Goal: Communication & Community: Answer question/provide support

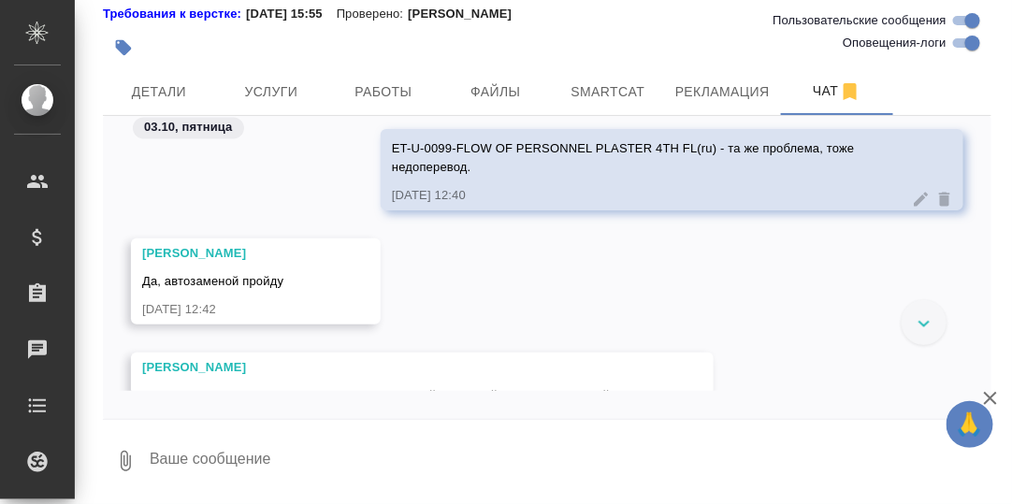
scroll to position [195139, 0]
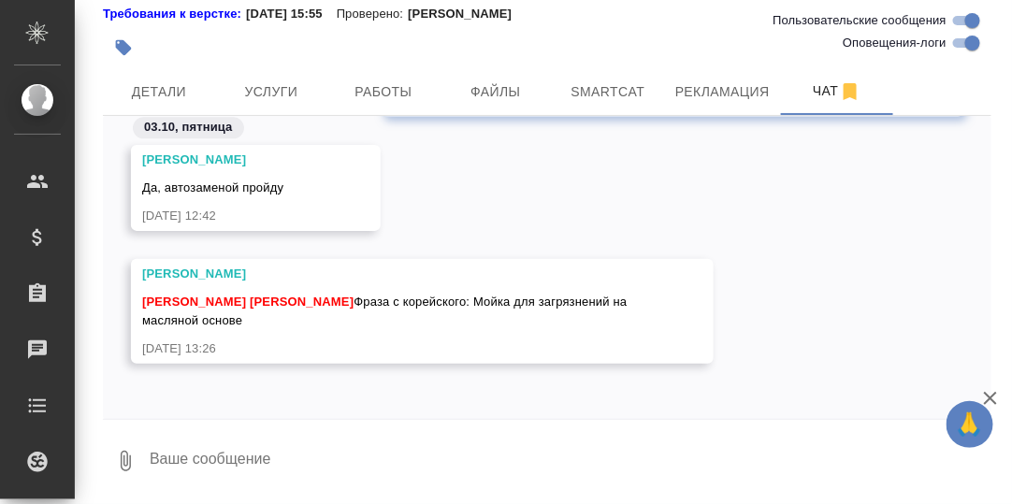
click at [291, 461] on textarea at bounding box center [570, 461] width 844 height 64
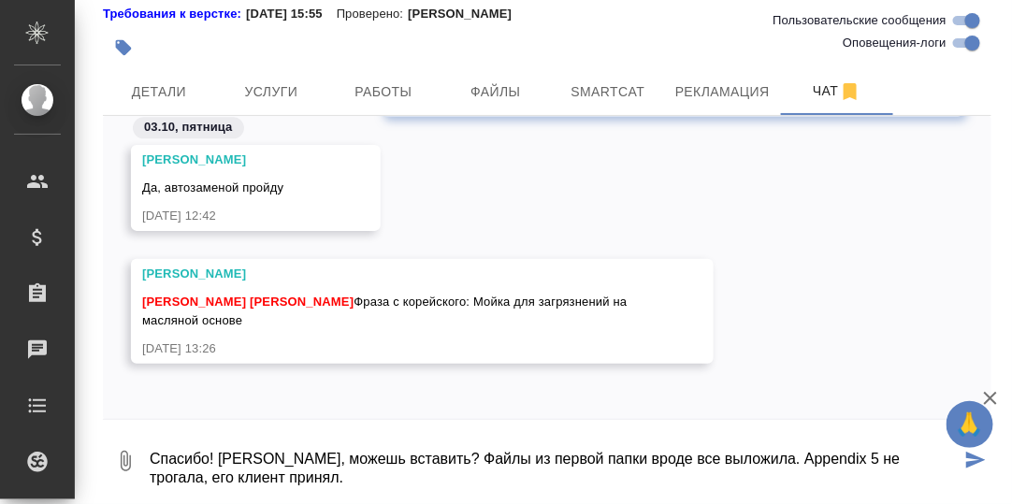
type textarea "Спасибо! [PERSON_NAME], можешь вставить? Файлы из первой папки вроде все выложи…"
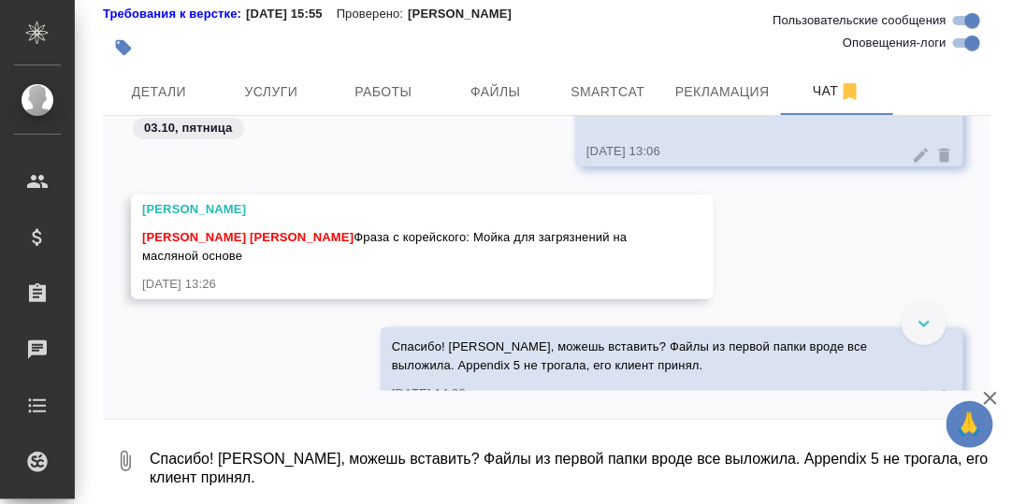
scroll to position [195679, 0]
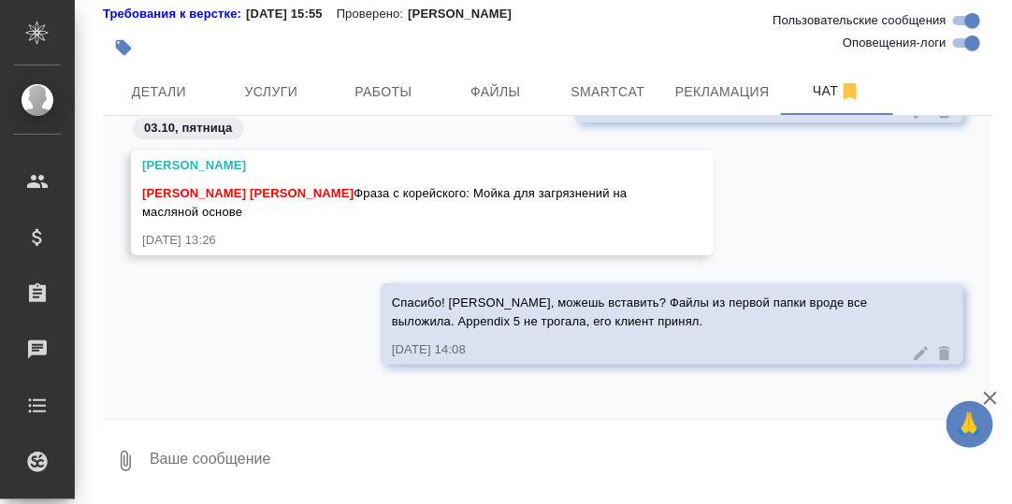
click at [276, 339] on div "Спасибо! Катя, можешь вставить? Файлы из первой папки вроде все выложила. Appen…" at bounding box center [547, 337] width 889 height 109
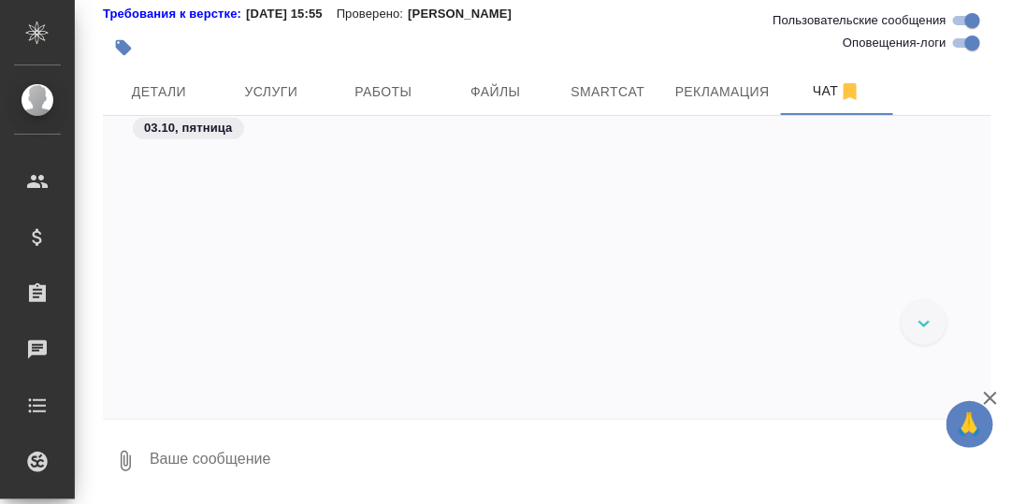
scroll to position [190595, 0]
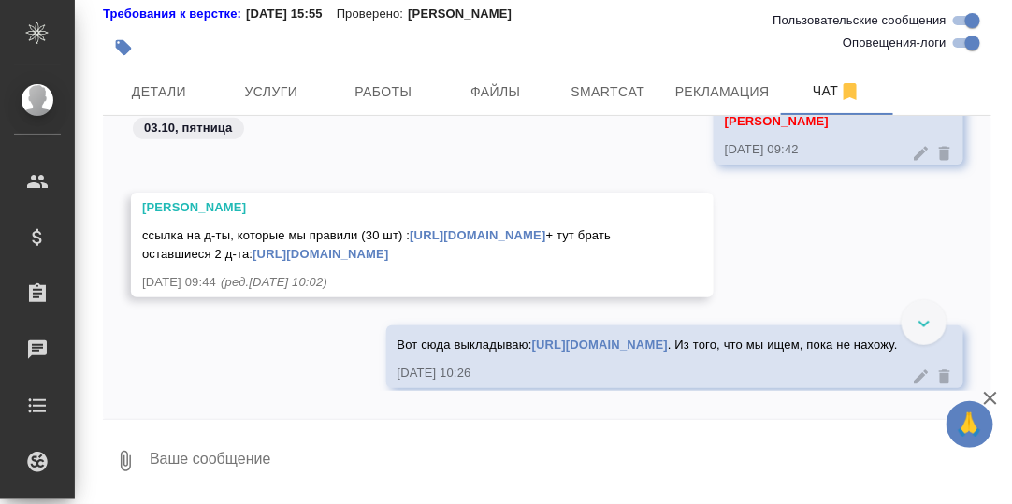
click at [388, 261] on link "https://drive.awatera.com/s/TnzsopDczA5tdSW" at bounding box center [321, 254] width 136 height 14
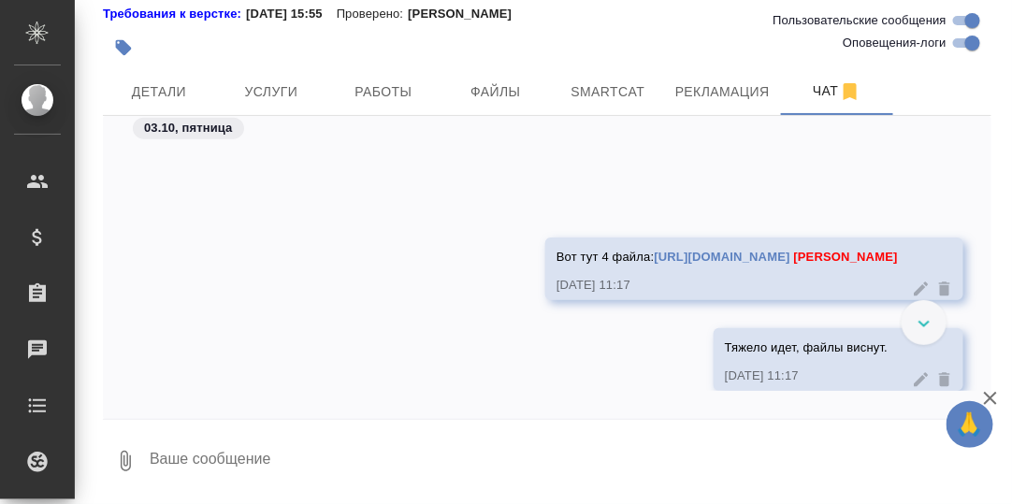
scroll to position [191063, 0]
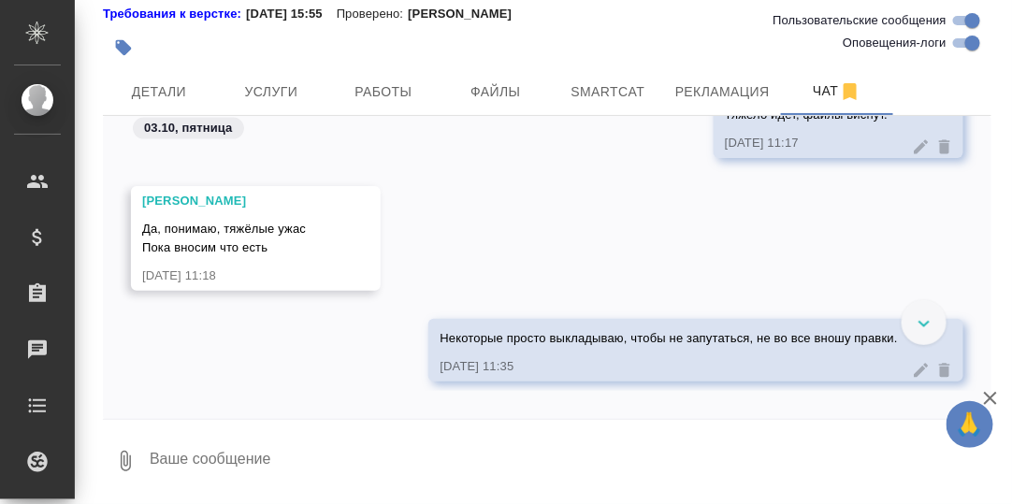
click at [314, 455] on textarea at bounding box center [570, 461] width 844 height 64
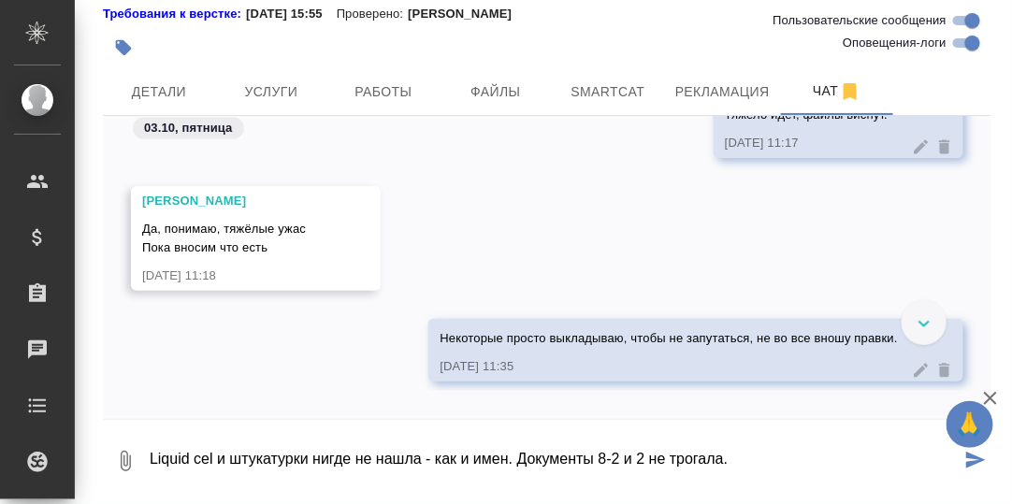
type textarea "Liquid cel и штукатурки нигде не нашла - как и имен. Документы 8-2 и 2 не трога…"
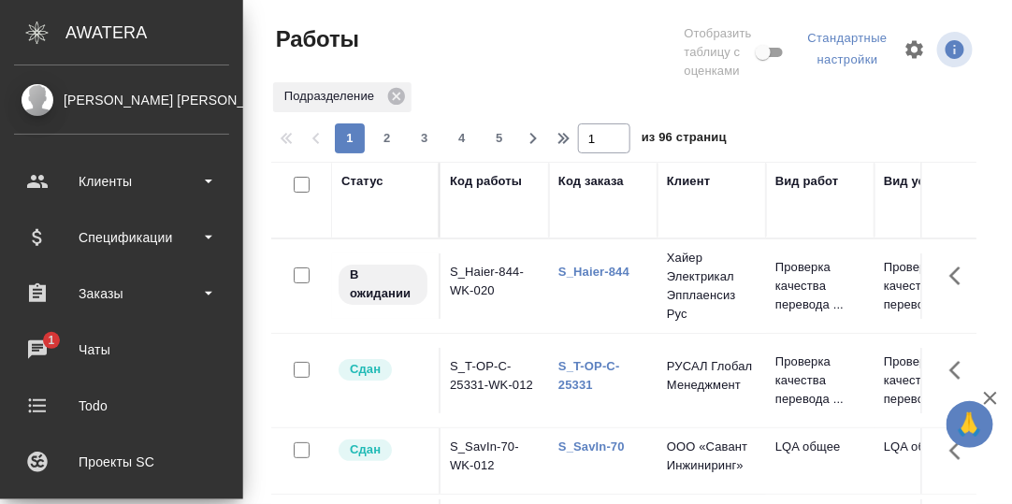
drag, startPoint x: 34, startPoint y: 340, endPoint x: 212, endPoint y: 374, distance: 182.0
click at [34, 340] on div "Чаты" at bounding box center [121, 350] width 215 height 28
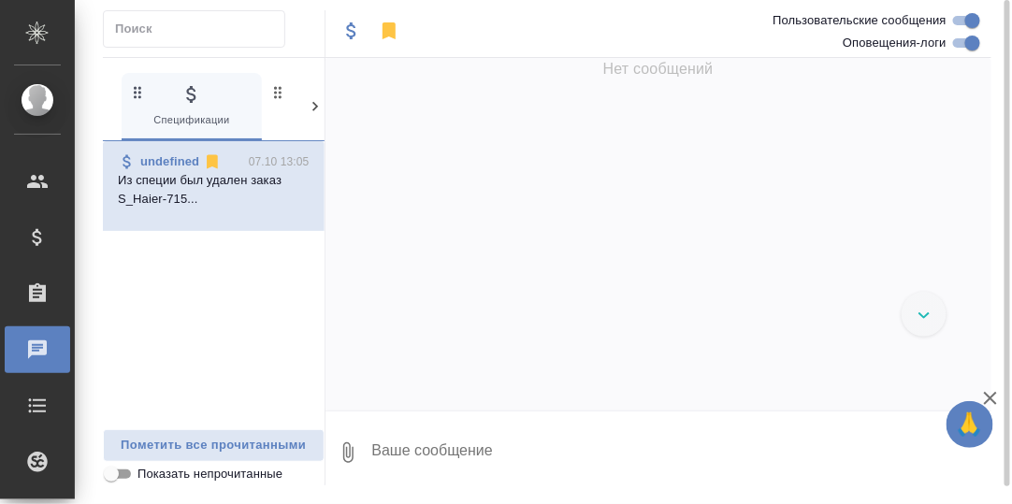
click at [313, 106] on icon at bounding box center [315, 106] width 19 height 19
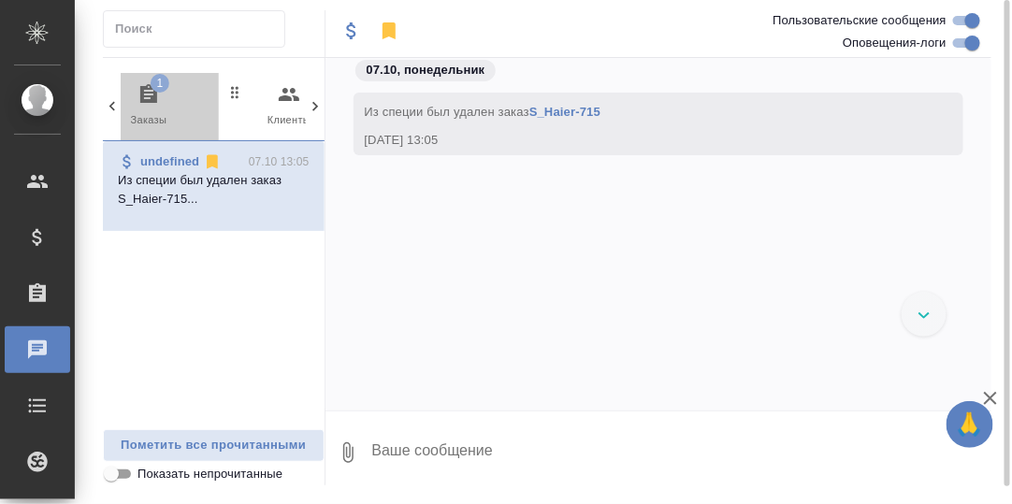
click at [145, 96] on icon "button" at bounding box center [148, 93] width 17 height 19
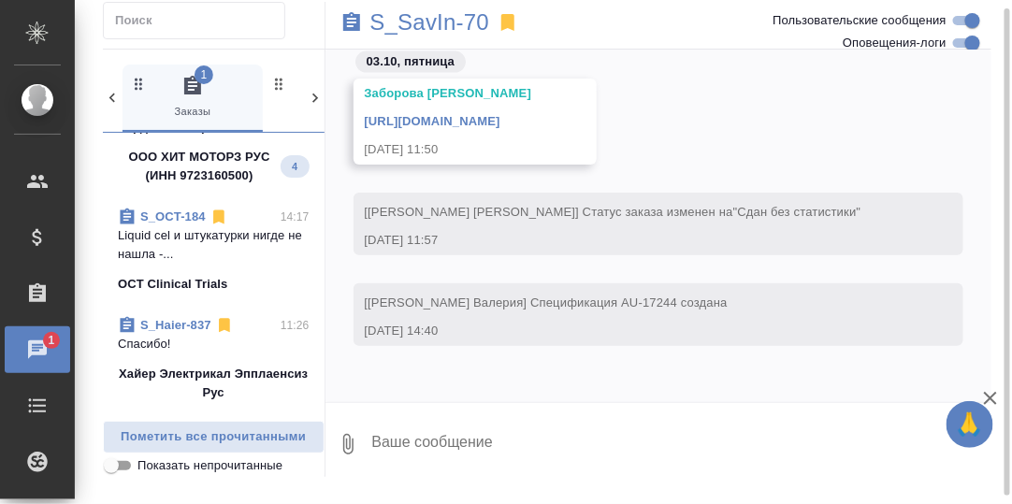
scroll to position [187, 0]
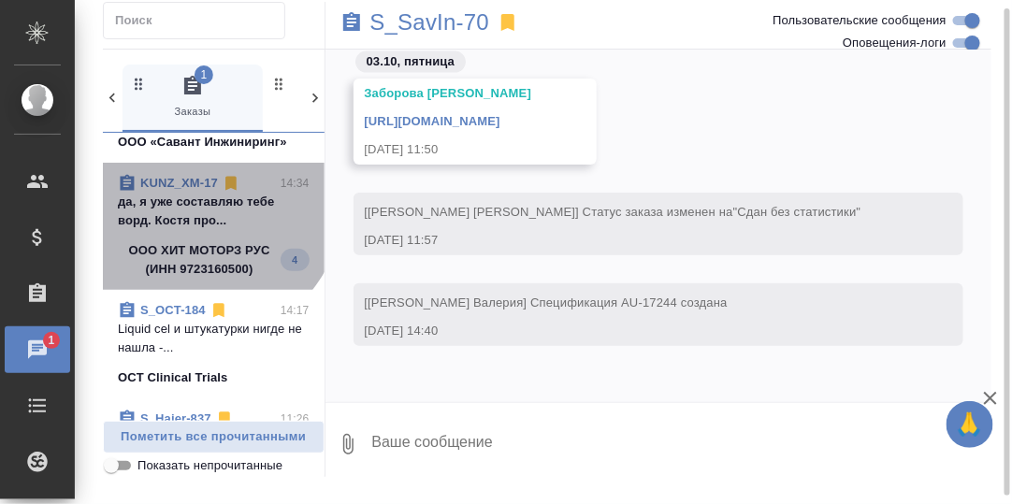
click at [199, 199] on p "да, я уже составляю тебе ворд. Костя про..." at bounding box center [214, 211] width 192 height 37
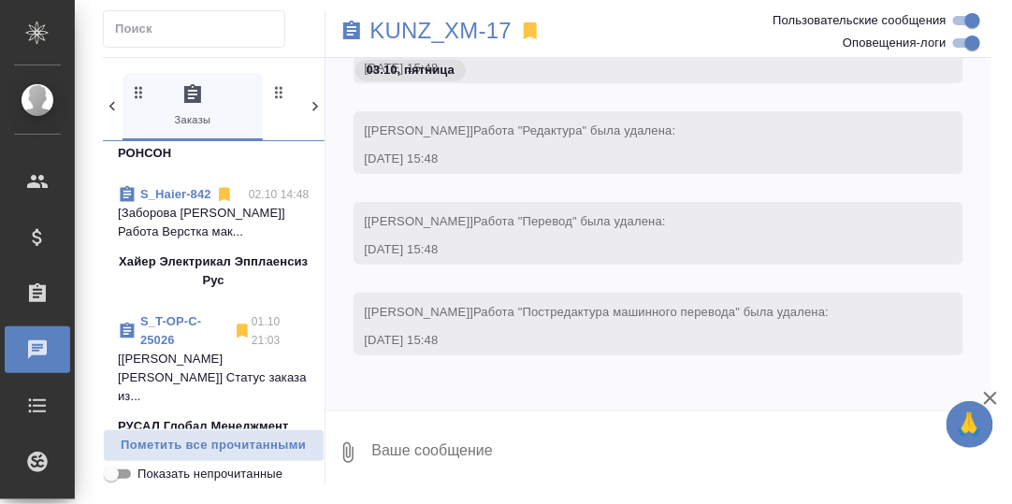
scroll to position [655, 0]
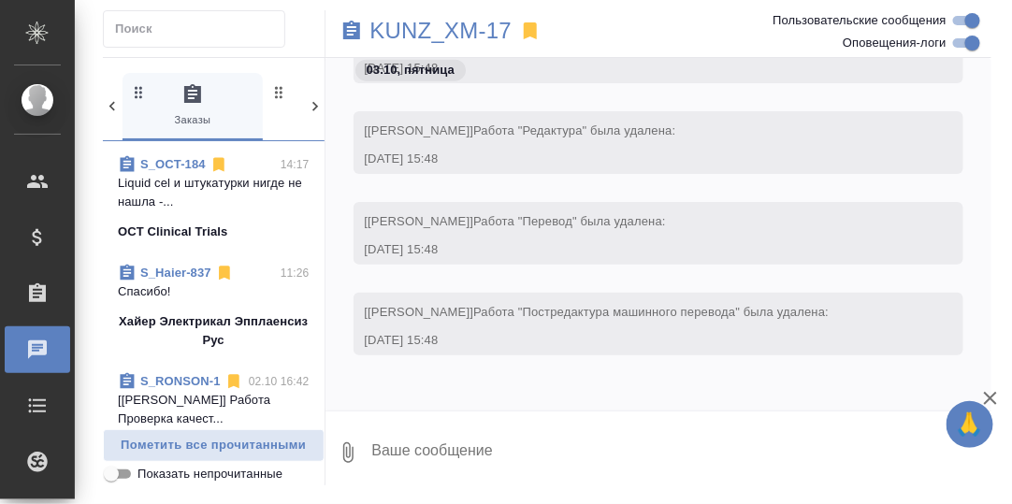
scroll to position [561, 0]
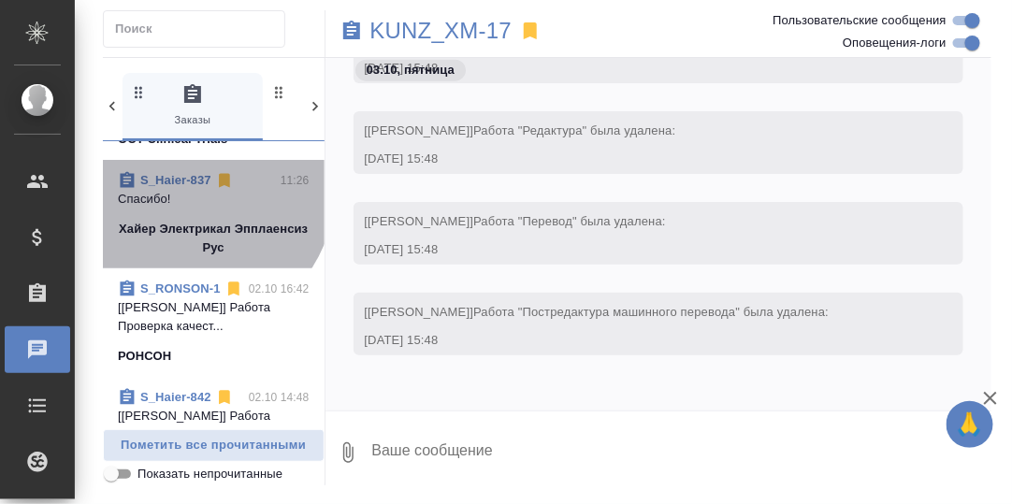
click at [178, 182] on link "S_Haier-837" at bounding box center [175, 180] width 71 height 14
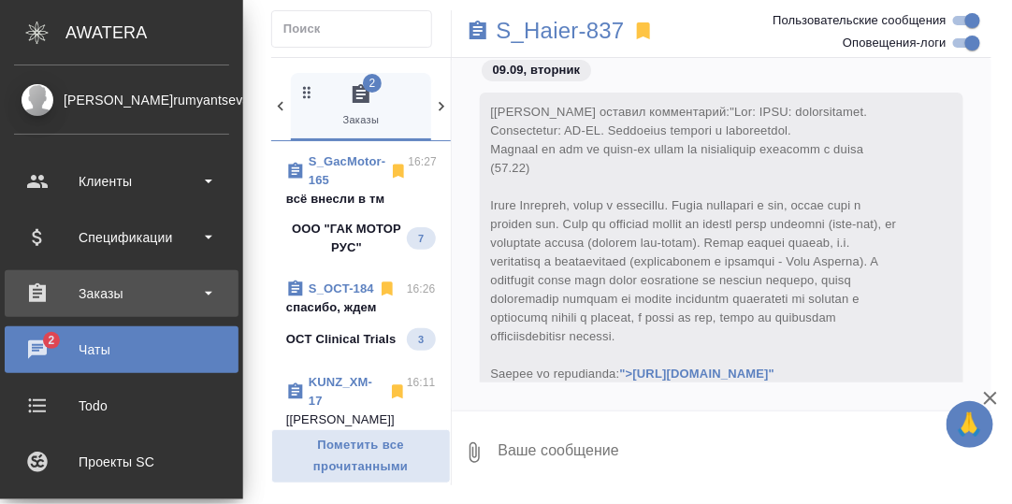
scroll to position [0, 0]
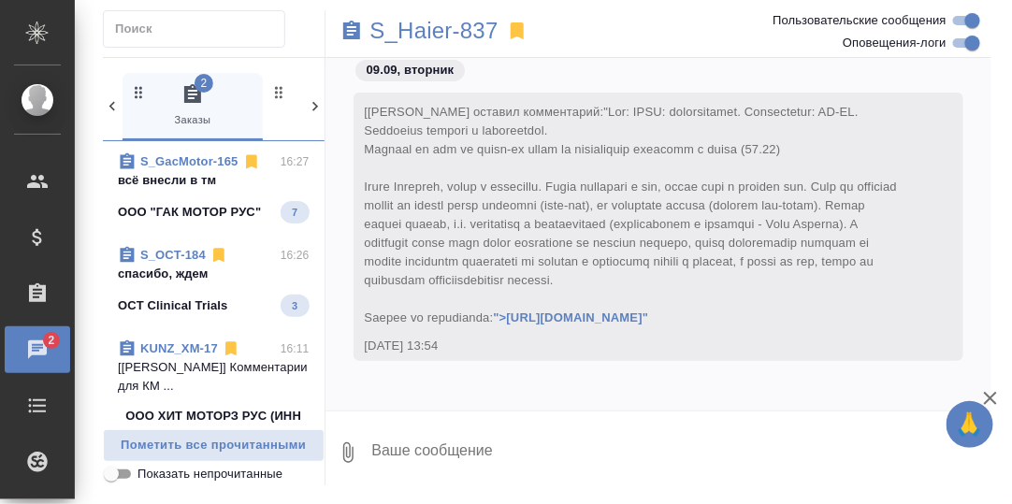
drag, startPoint x: 183, startPoint y: 182, endPoint x: 206, endPoint y: 180, distance: 22.6
click at [183, 181] on p "всё внесли в тм" at bounding box center [214, 180] width 192 height 19
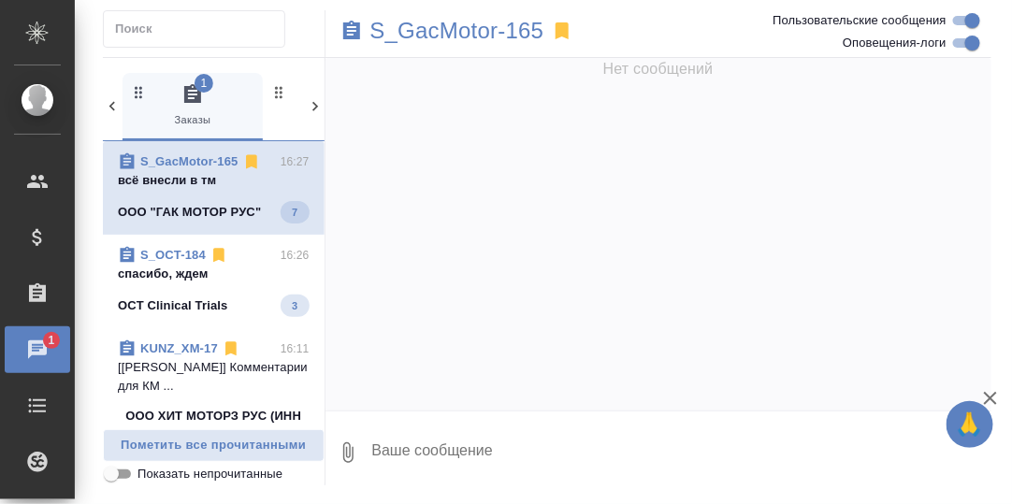
click at [182, 171] on p "всё внесли в тм" at bounding box center [214, 180] width 192 height 19
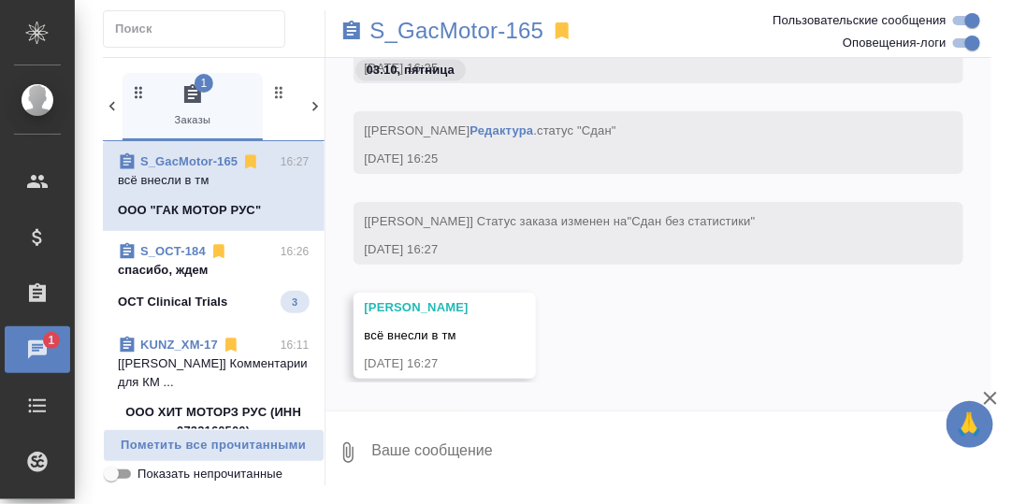
scroll to position [31986, 0]
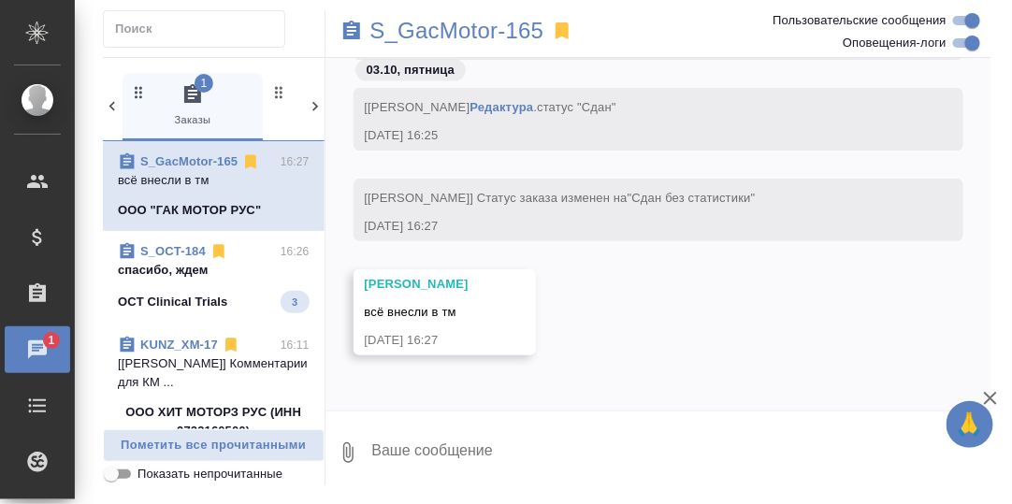
click at [434, 453] on textarea at bounding box center [681, 453] width 622 height 64
type textarea "И в Иксели?"
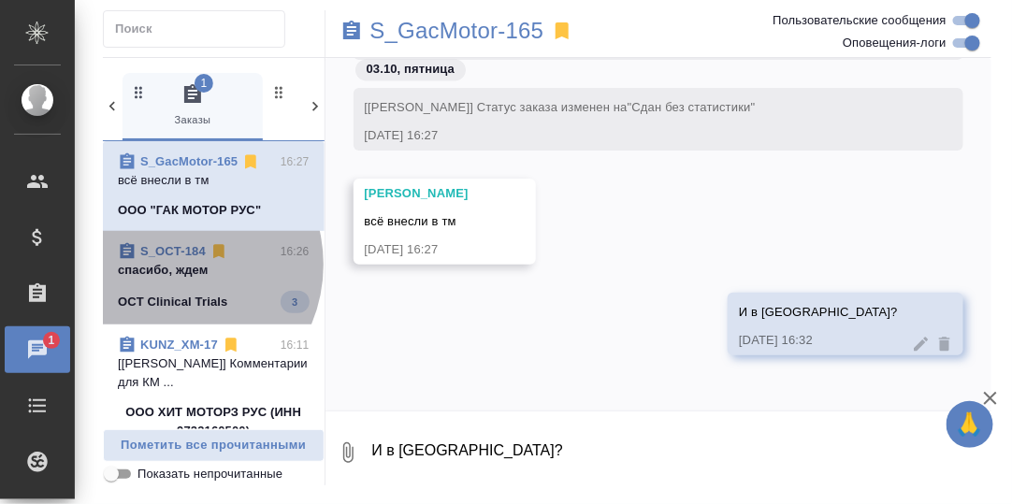
drag, startPoint x: 168, startPoint y: 264, endPoint x: 182, endPoint y: 267, distance: 14.3
click at [168, 264] on p "спасибо, ждем" at bounding box center [214, 270] width 192 height 19
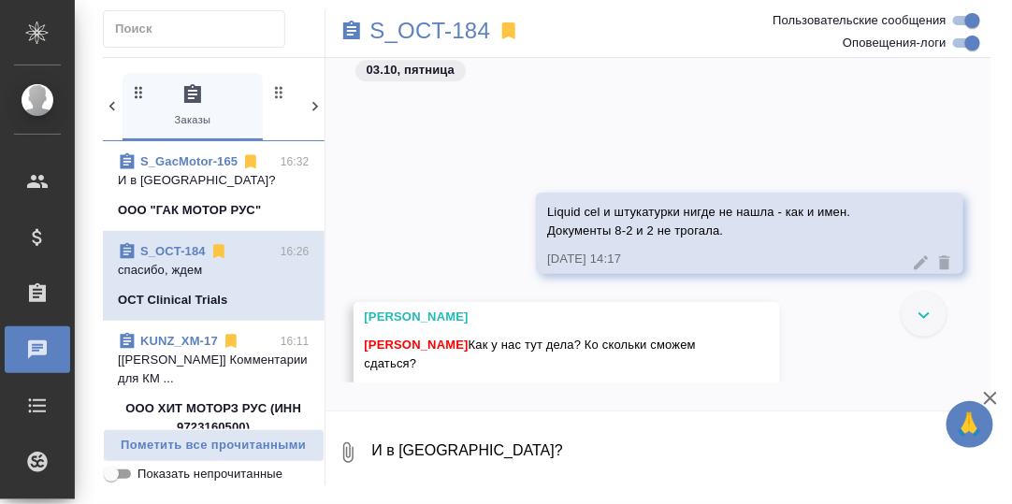
scroll to position [27165, 0]
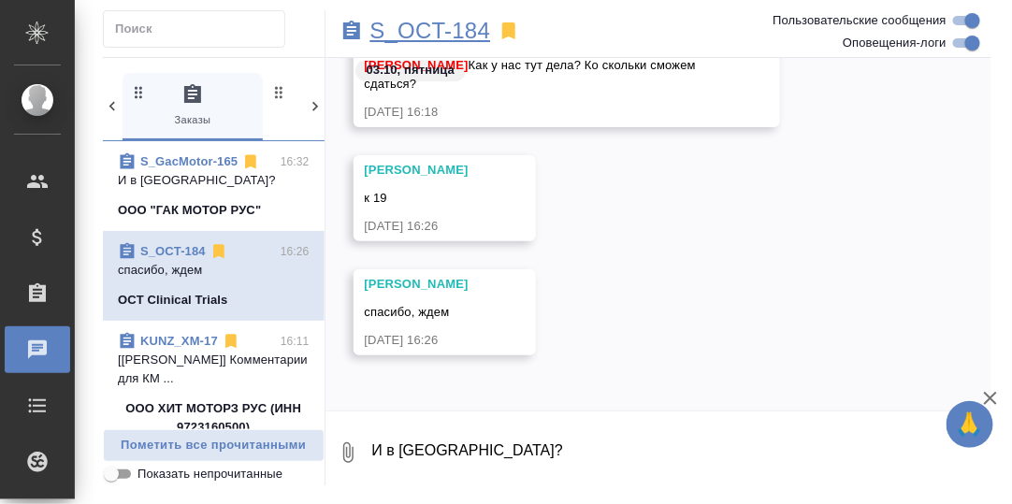
click at [428, 34] on p "S_OCT-184" at bounding box center [430, 31] width 121 height 19
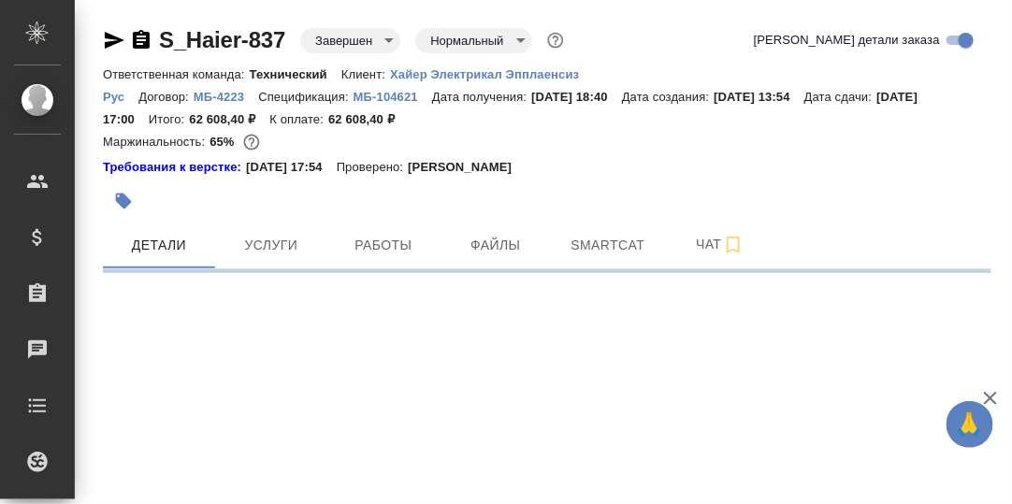
select select "RU"
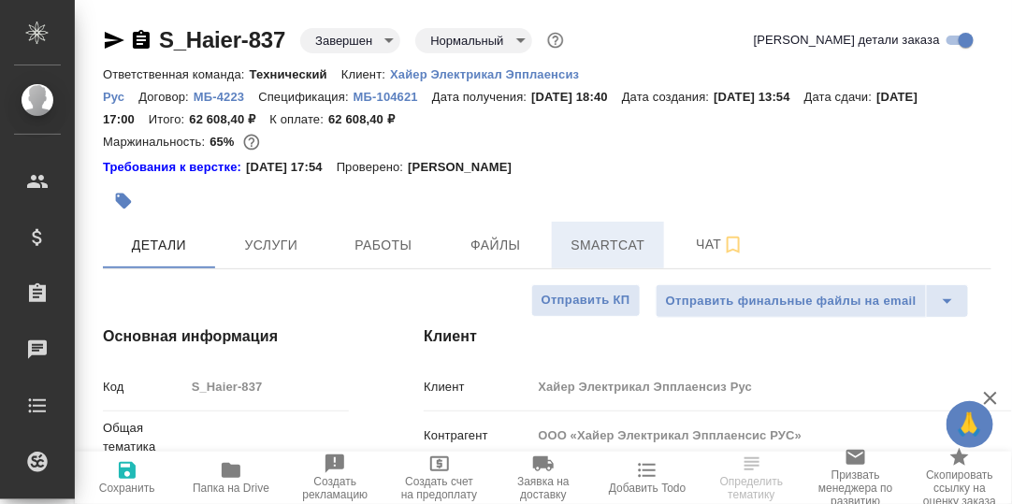
type textarea "x"
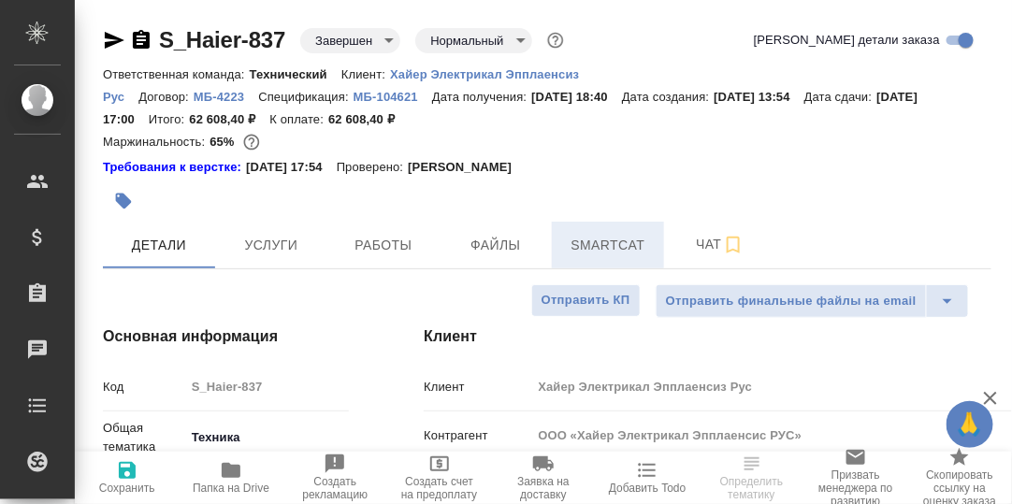
type textarea "x"
click at [602, 246] on span "Smartcat" at bounding box center [608, 245] width 90 height 23
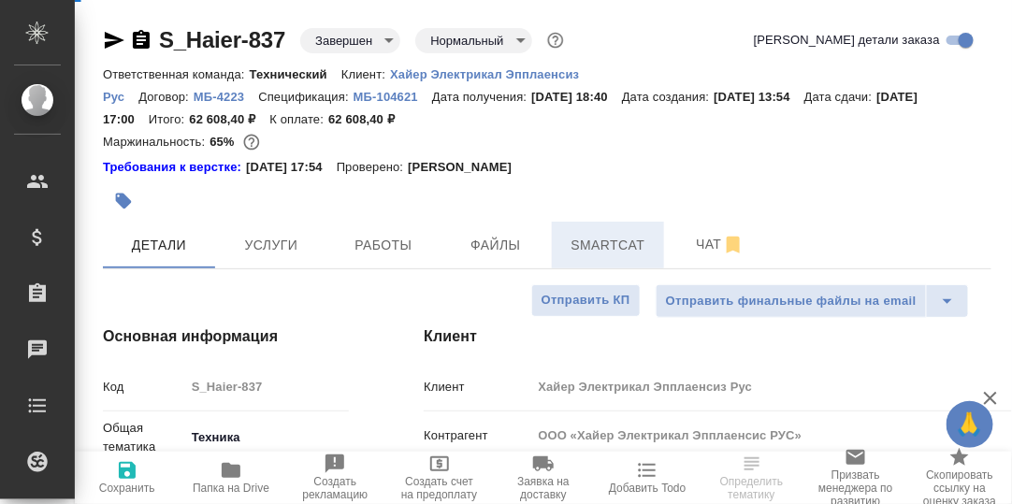
type input "[PERSON_NAME]"
type input "Павлова Антонина a.pavlova"
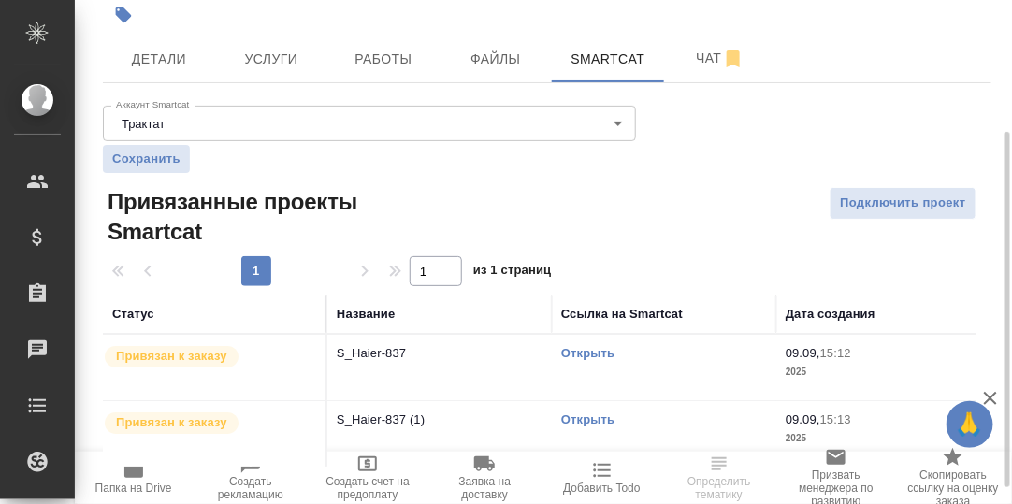
scroll to position [210, 0]
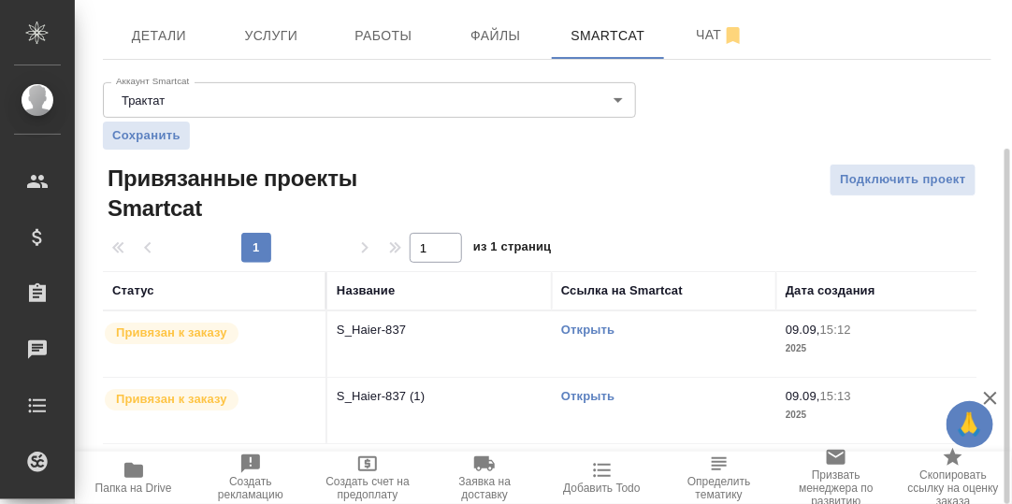
click at [593, 331] on link "Открыть" at bounding box center [587, 330] width 53 height 14
click at [129, 473] on icon "button" at bounding box center [133, 470] width 19 height 15
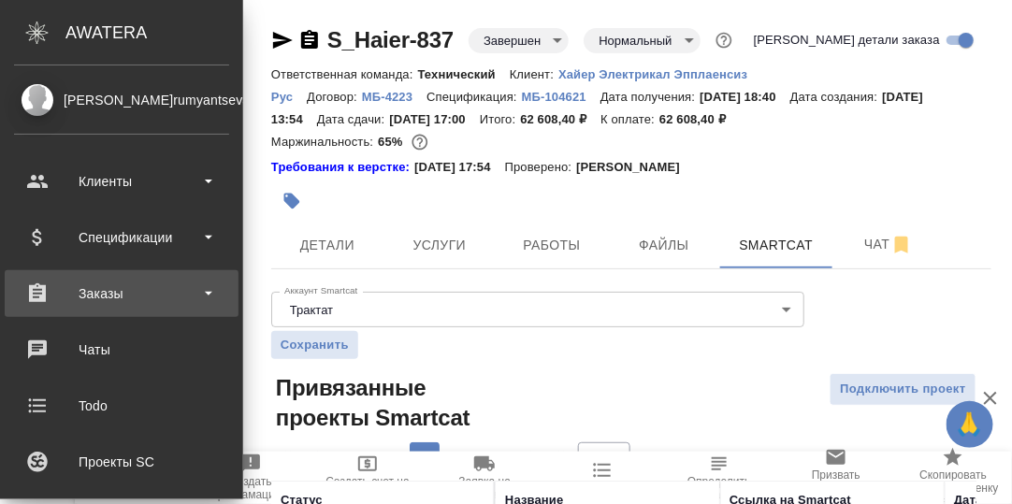
click at [104, 293] on div "Заказы" at bounding box center [121, 294] width 215 height 28
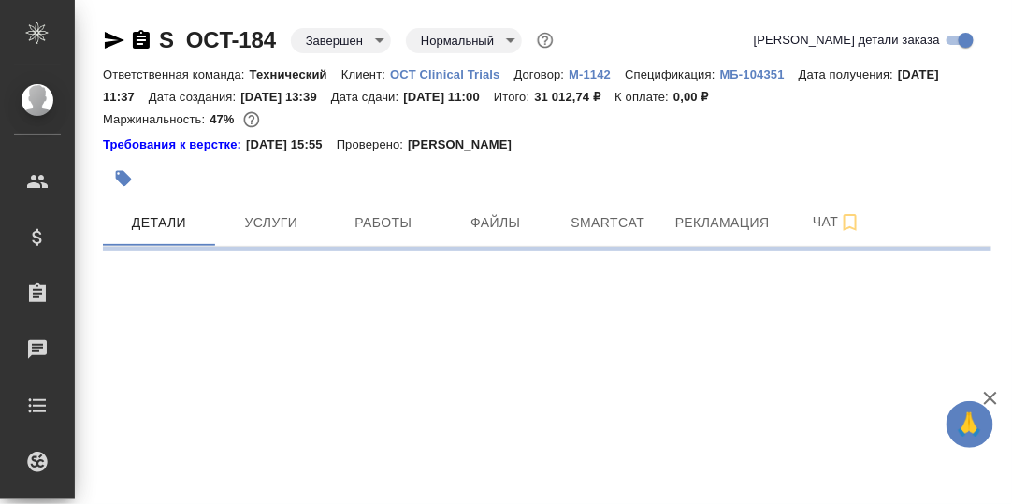
select select "RU"
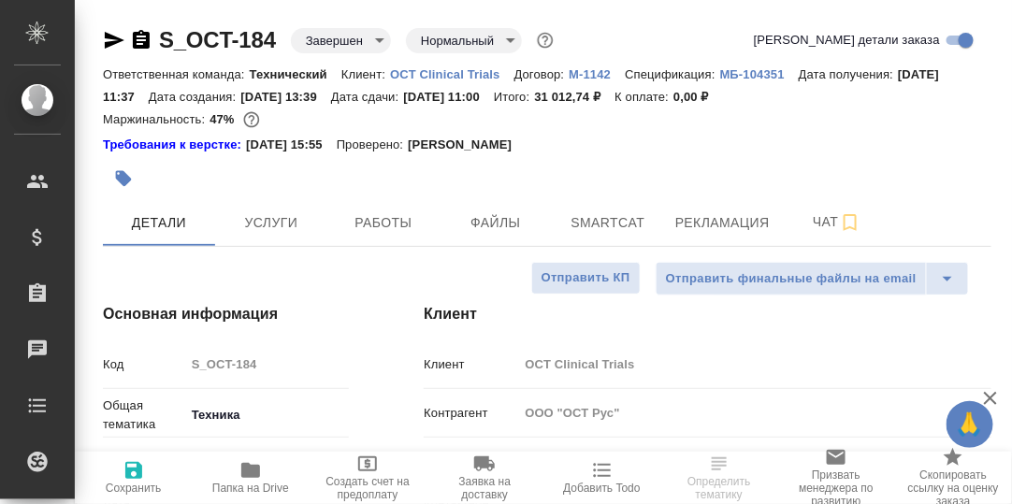
type textarea "x"
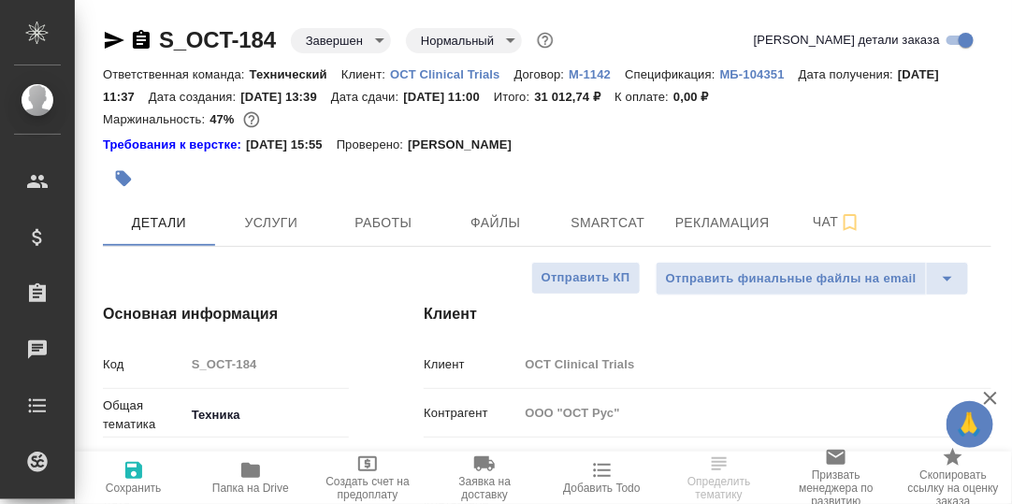
type textarea "x"
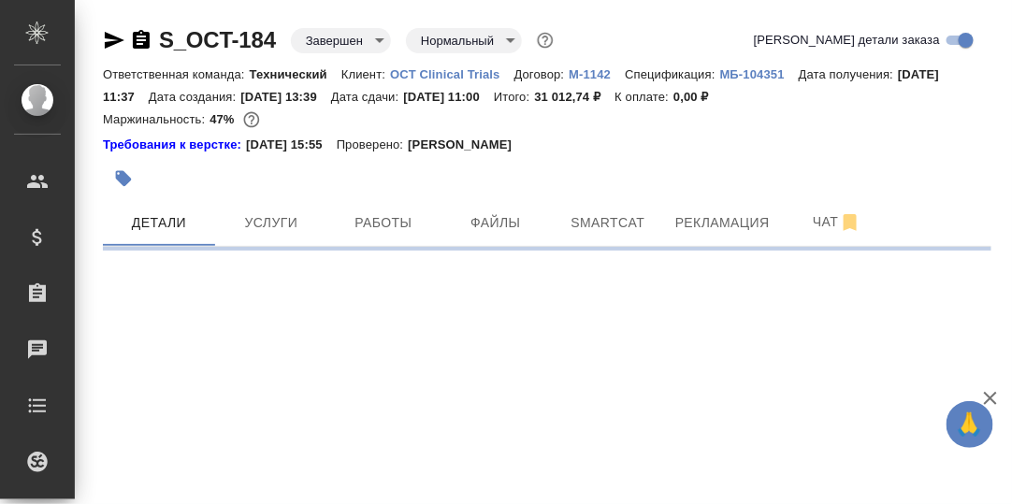
select select "RU"
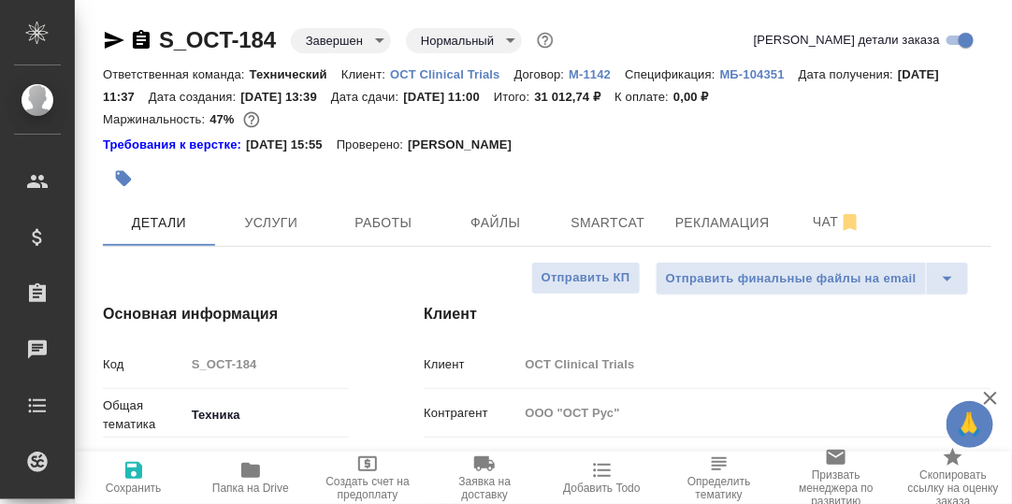
type textarea "x"
click at [274, 230] on span "Услуги" at bounding box center [271, 222] width 90 height 23
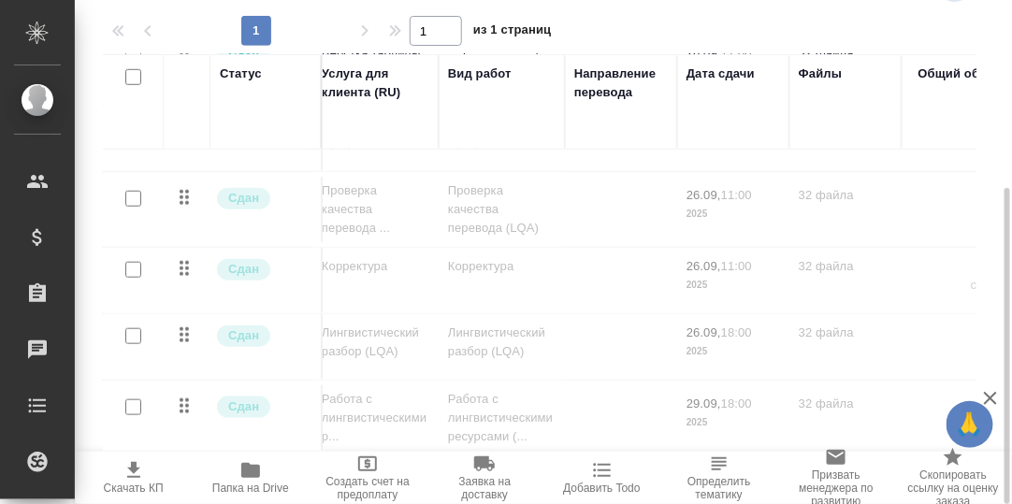
scroll to position [356, 1]
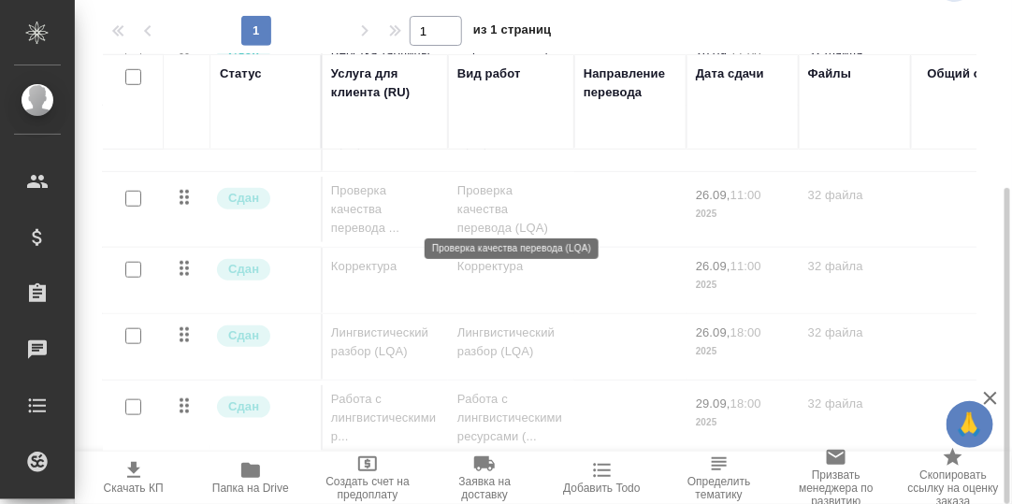
click at [479, 204] on p "Проверка качества перевода (LQA)" at bounding box center [511, 209] width 108 height 56
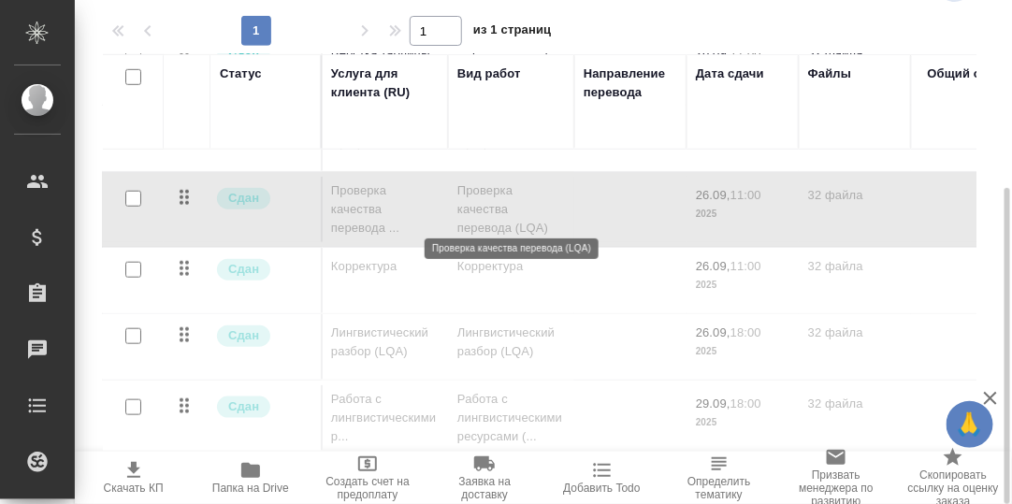
click at [488, 195] on p "Проверка качества перевода (LQA)" at bounding box center [511, 209] width 108 height 56
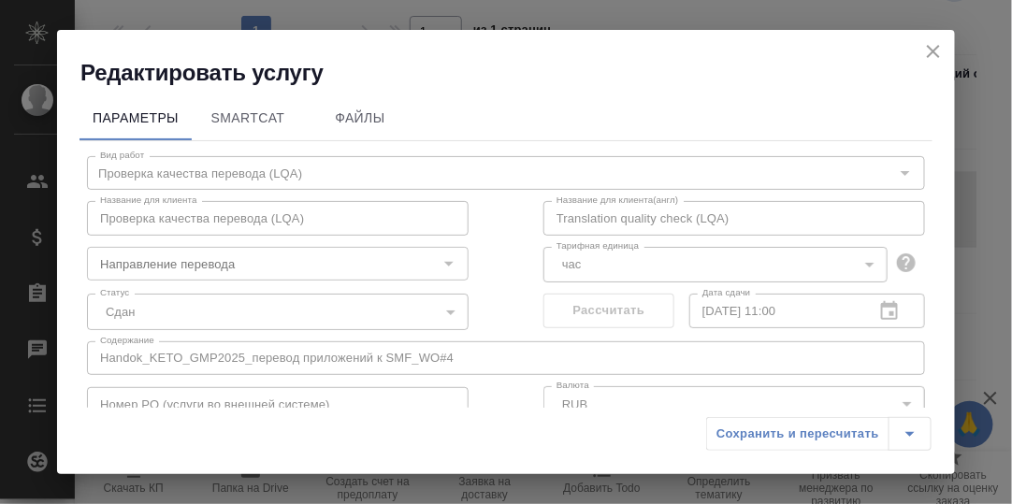
click at [879, 307] on div "26.09.2025 11:00 Дата сдачи" at bounding box center [807, 311] width 236 height 34
drag, startPoint x: 940, startPoint y: 50, endPoint x: 911, endPoint y: 59, distance: 30.5
click at [939, 50] on icon "close" at bounding box center [933, 51] width 22 height 22
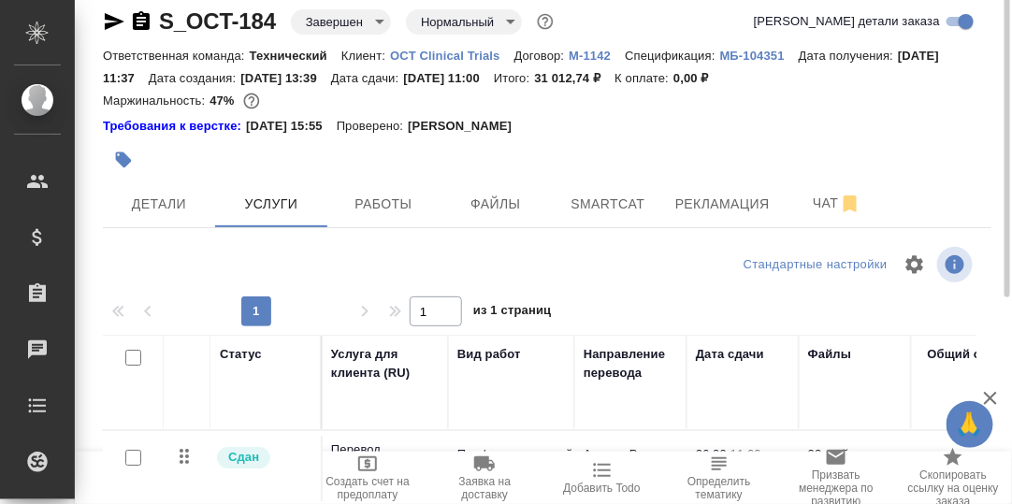
scroll to position [0, 0]
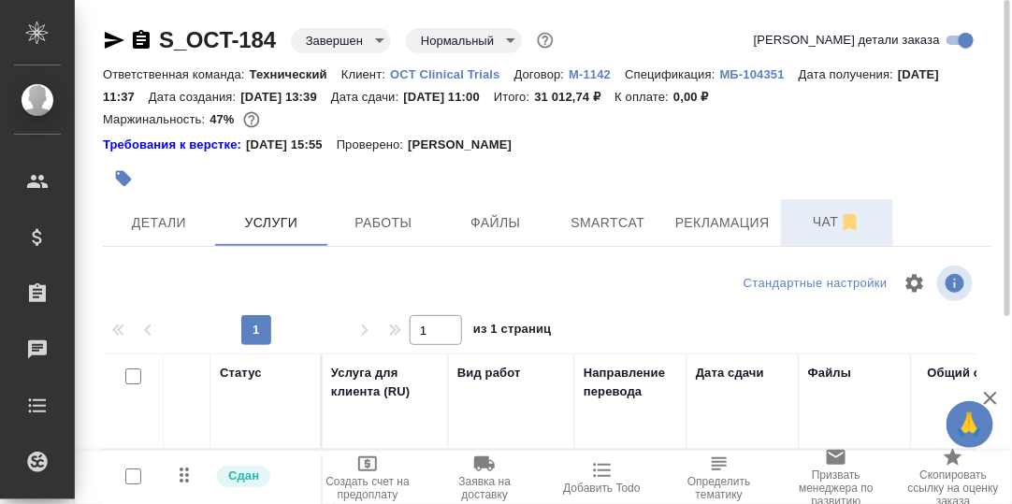
click at [819, 224] on span "Чат" at bounding box center [837, 221] width 90 height 23
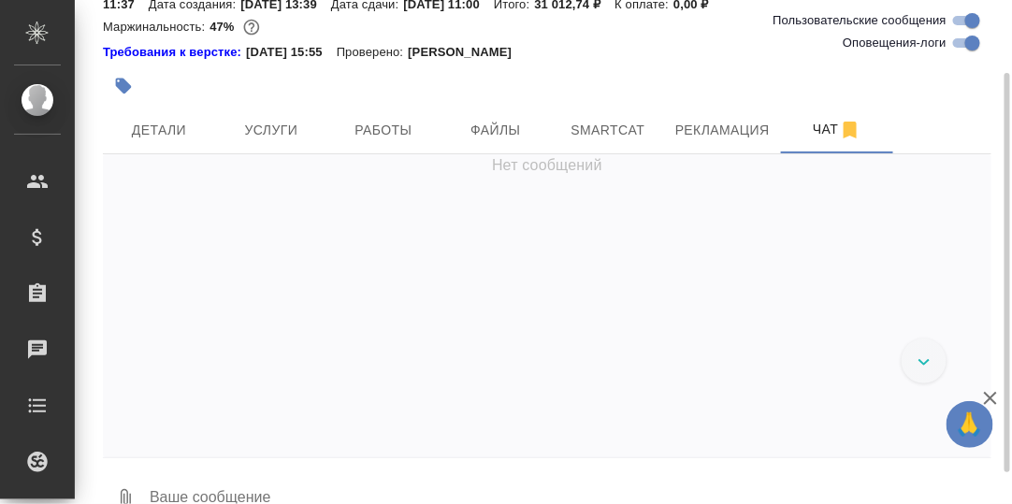
scroll to position [207794, 0]
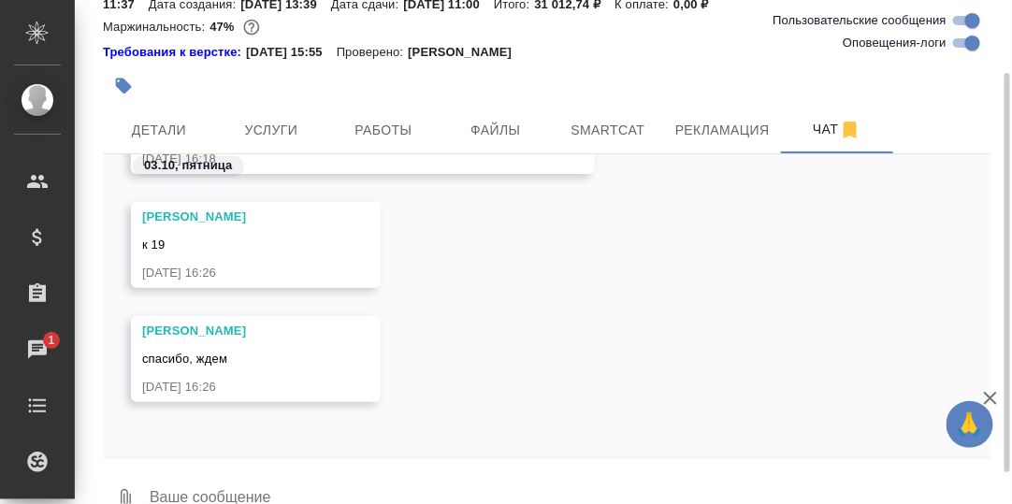
click at [222, 487] on textarea at bounding box center [570, 500] width 844 height 64
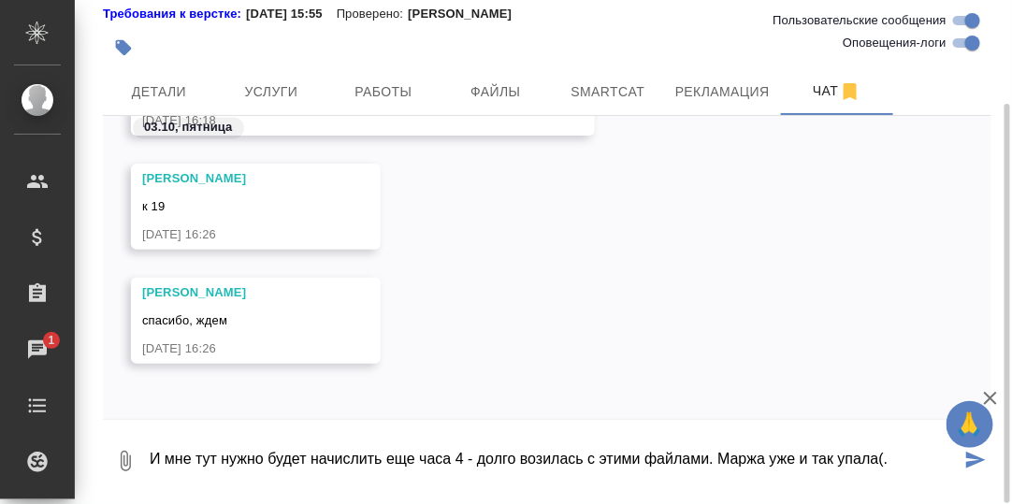
type textarea "И мне тут нужно будет начислить еще часа 4 - долго возилась с этими файлами. Ма…"
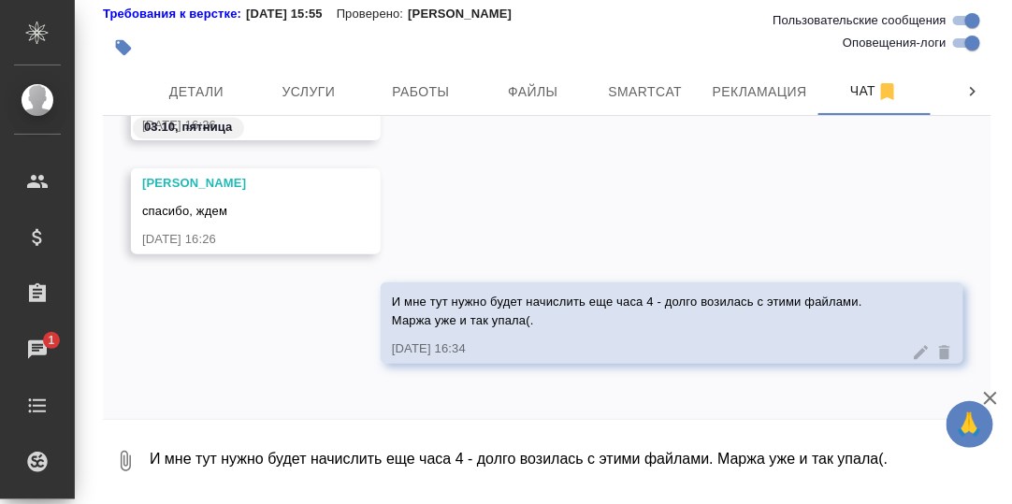
drag, startPoint x: 36, startPoint y: 345, endPoint x: 243, endPoint y: 275, distance: 219.2
click at [35, 345] on div "Чаты" at bounding box center [14, 350] width 47 height 28
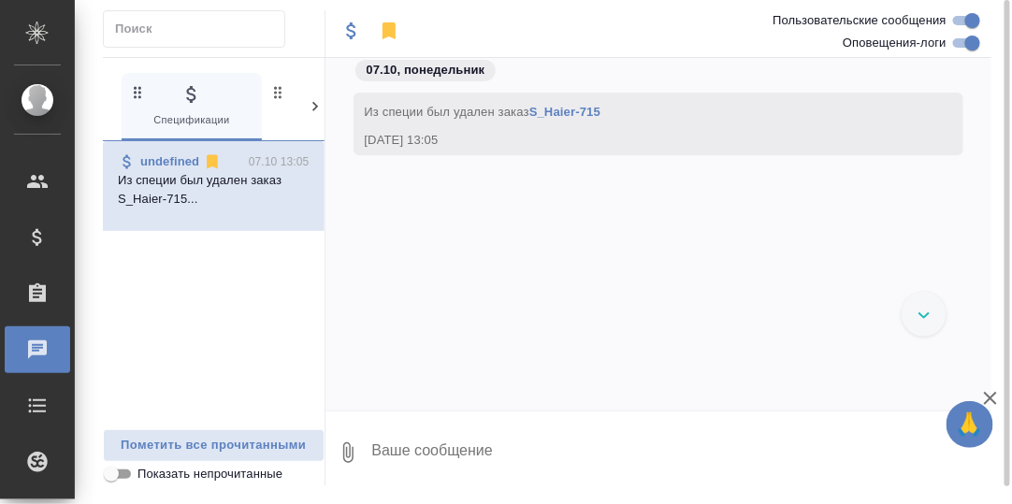
click at [316, 105] on icon at bounding box center [315, 106] width 6 height 9
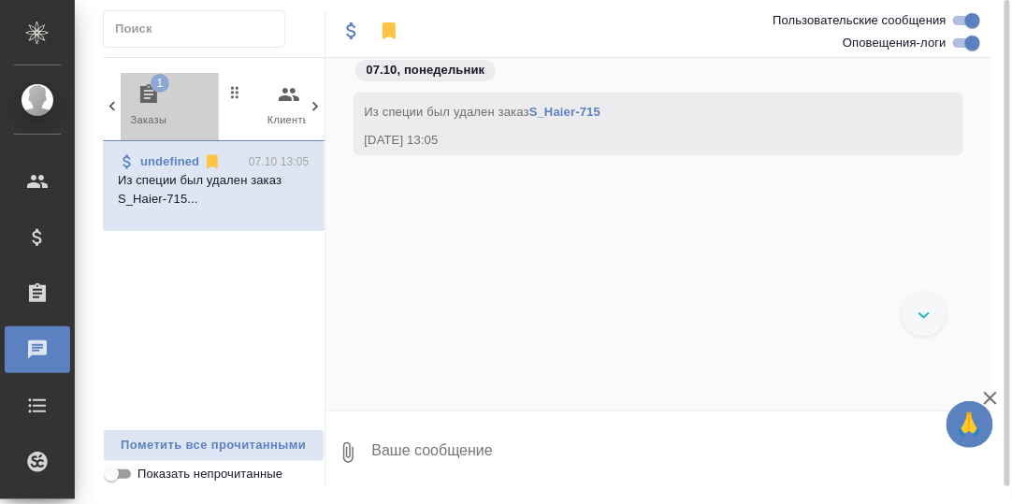
click at [156, 92] on span "1" at bounding box center [160, 83] width 19 height 19
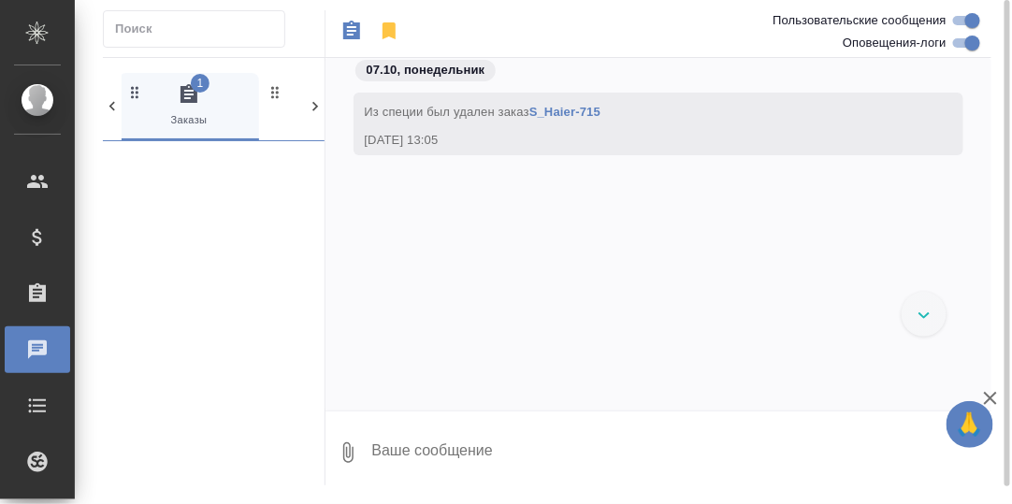
scroll to position [0, 139]
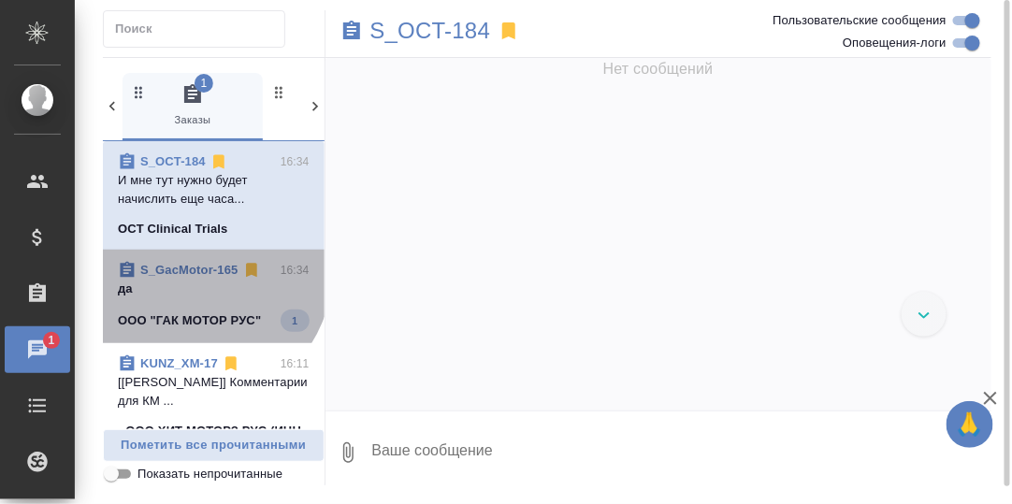
click at [200, 272] on link "S_GacMotor-165" at bounding box center [189, 270] width 98 height 14
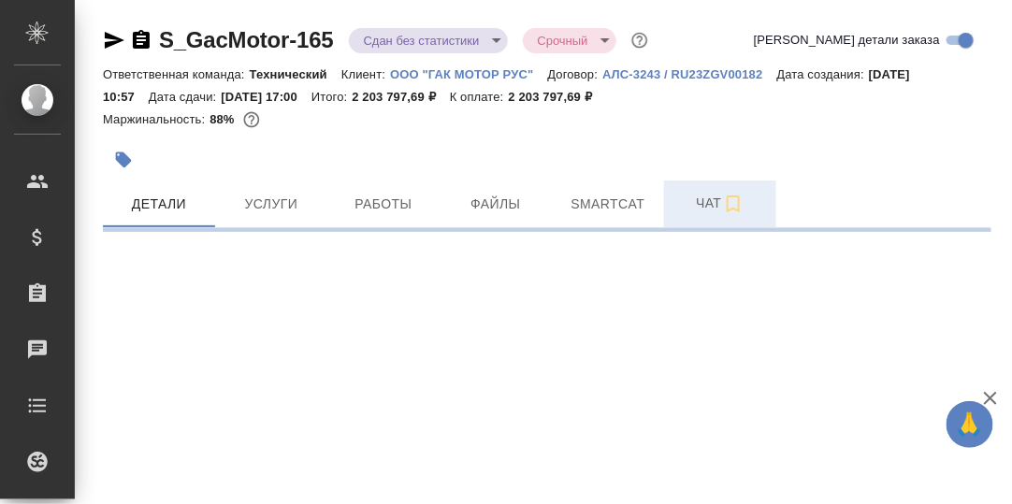
select select "RU"
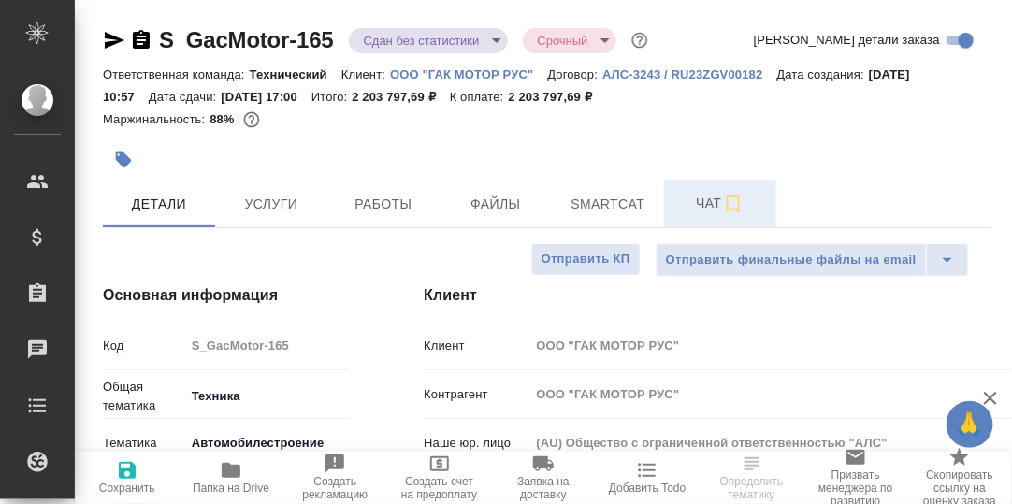
type textarea "x"
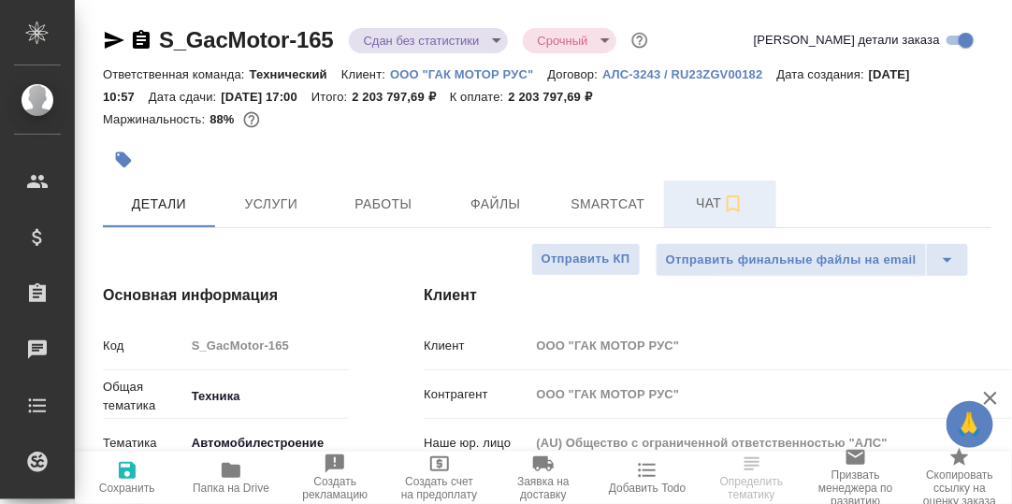
type textarea "x"
click at [707, 206] on span "Чат" at bounding box center [720, 203] width 90 height 23
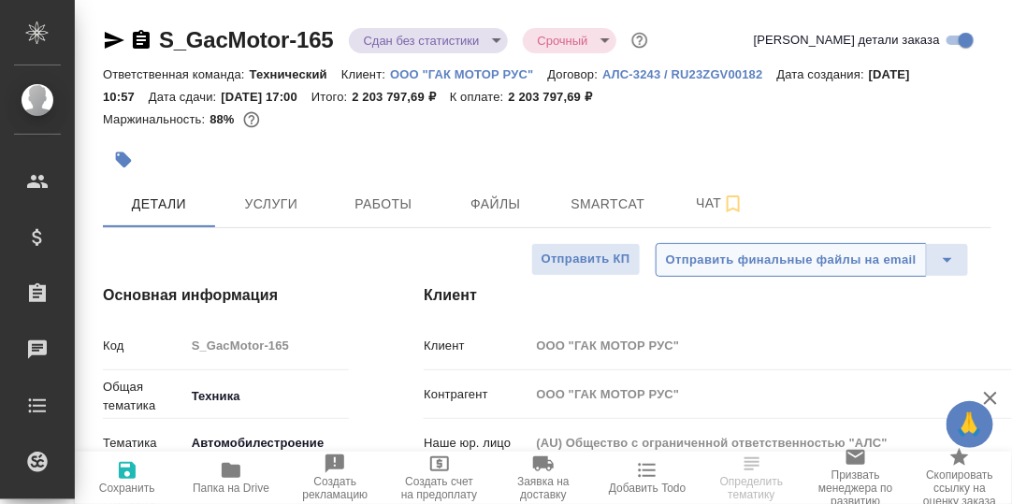
type textarea "x"
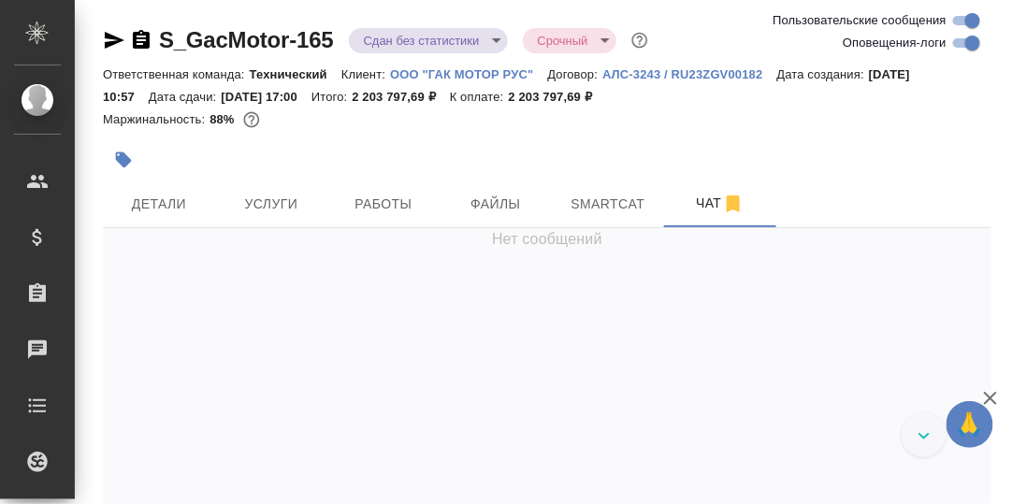
scroll to position [69201, 0]
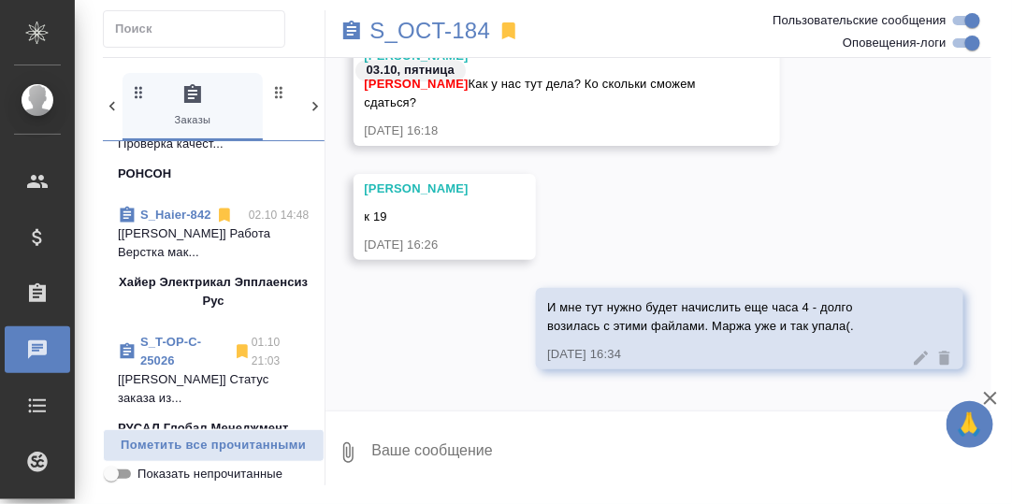
scroll to position [748, 0]
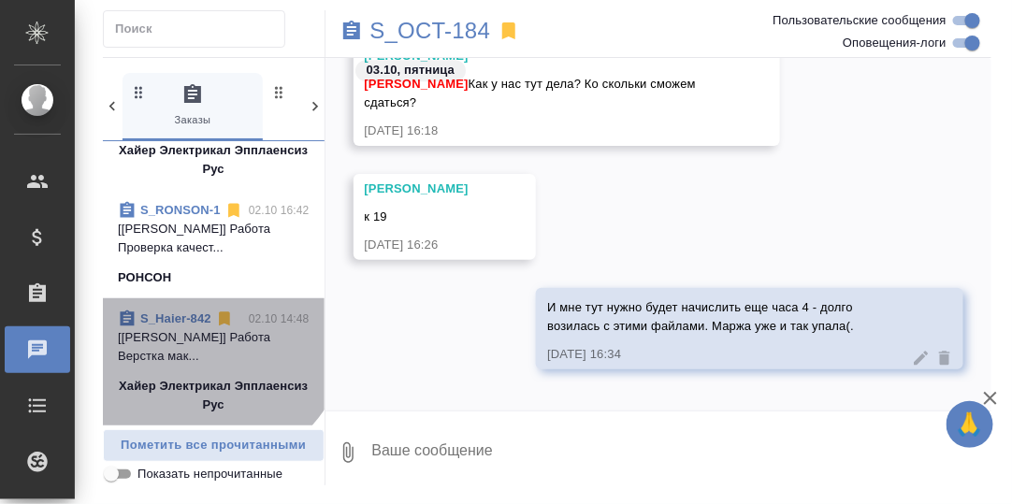
click at [190, 326] on link "S_Haier-842" at bounding box center [175, 318] width 71 height 14
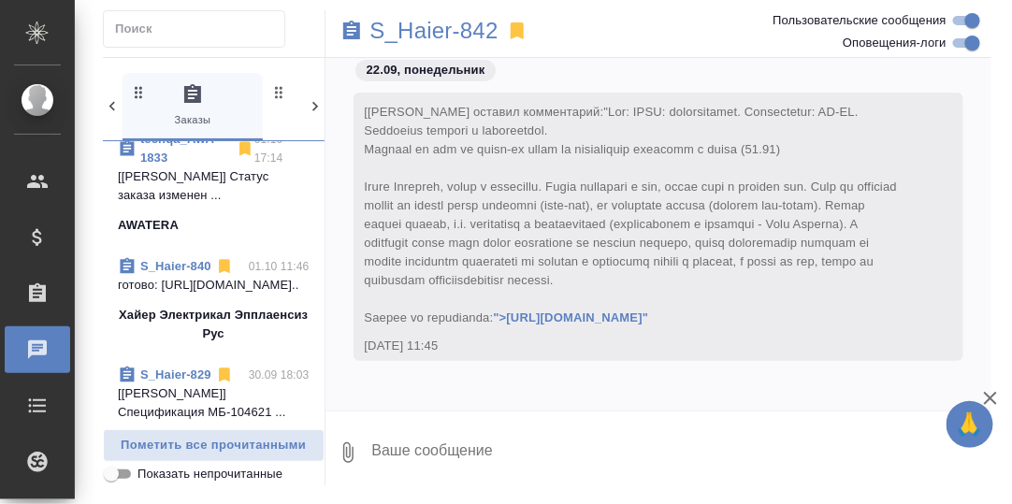
scroll to position [1403, 0]
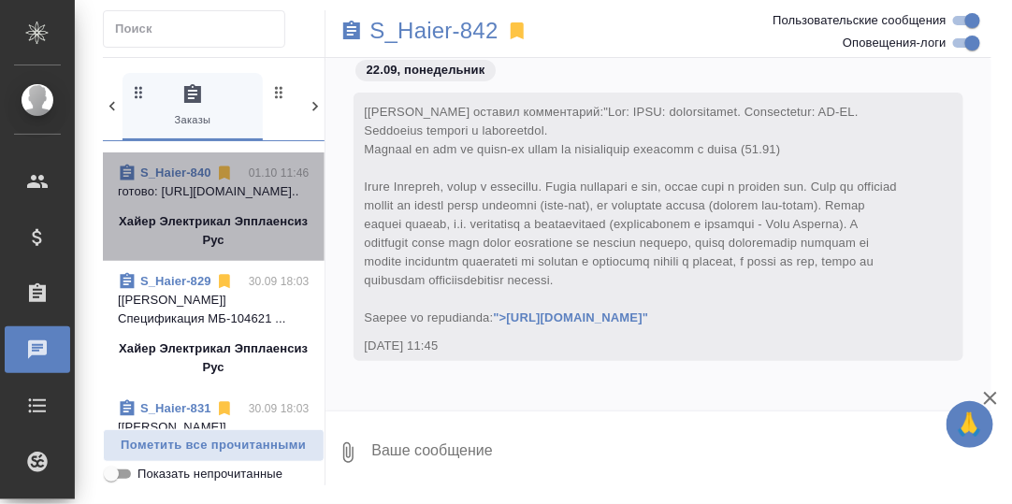
click at [182, 180] on link "S_Haier-840" at bounding box center [175, 173] width 71 height 14
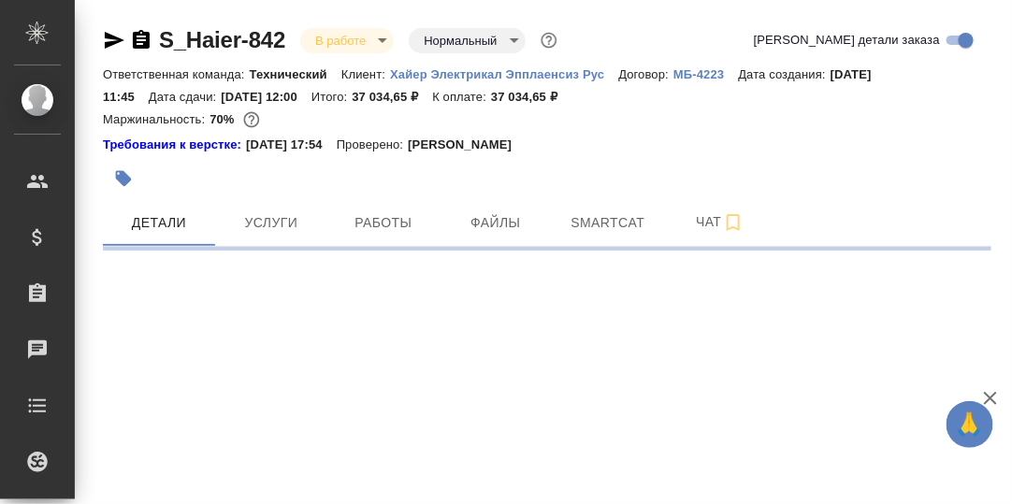
select select "RU"
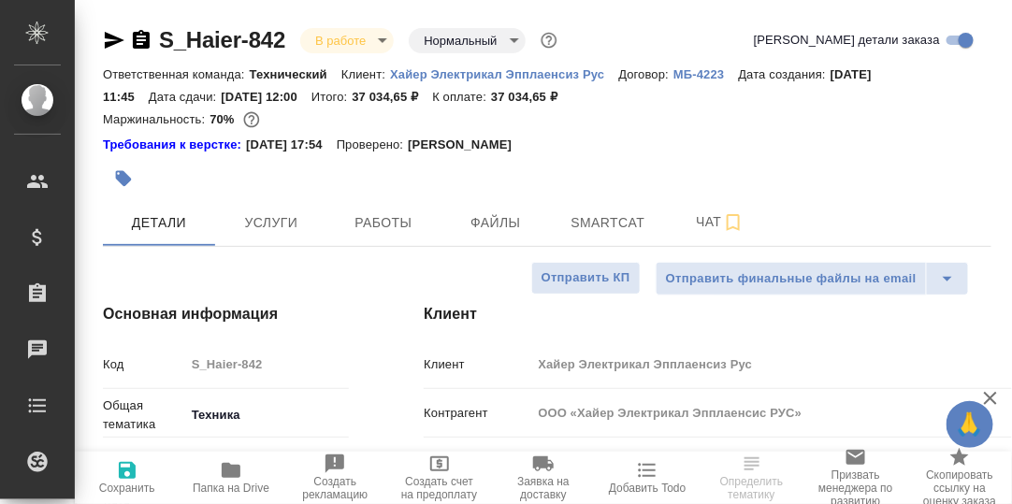
type textarea "x"
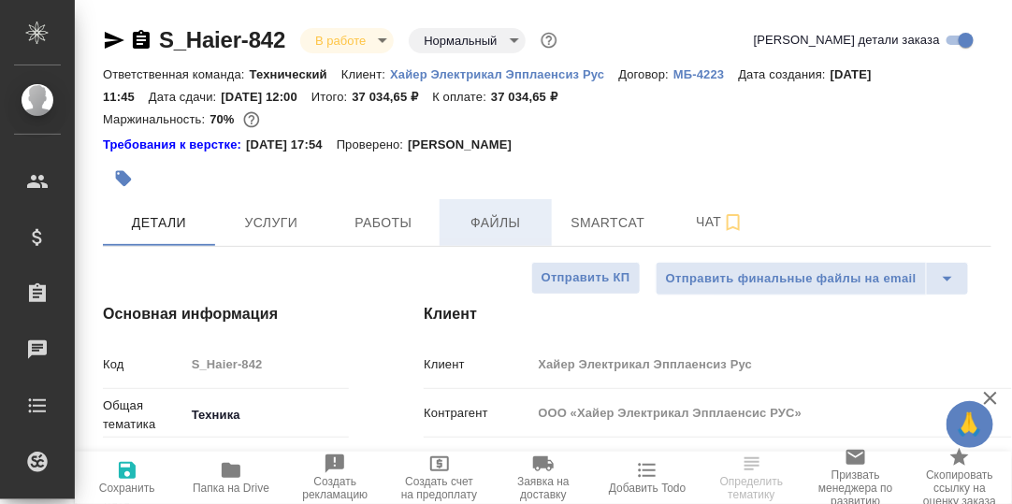
type textarea "x"
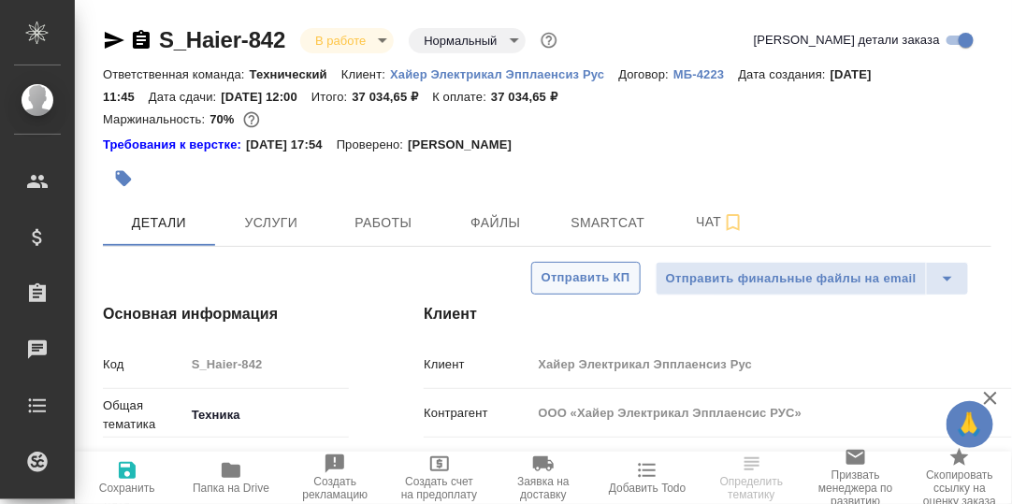
type input "[PERSON_NAME]"
type input "[PERSON_NAME]pavlova"
type textarea "x"
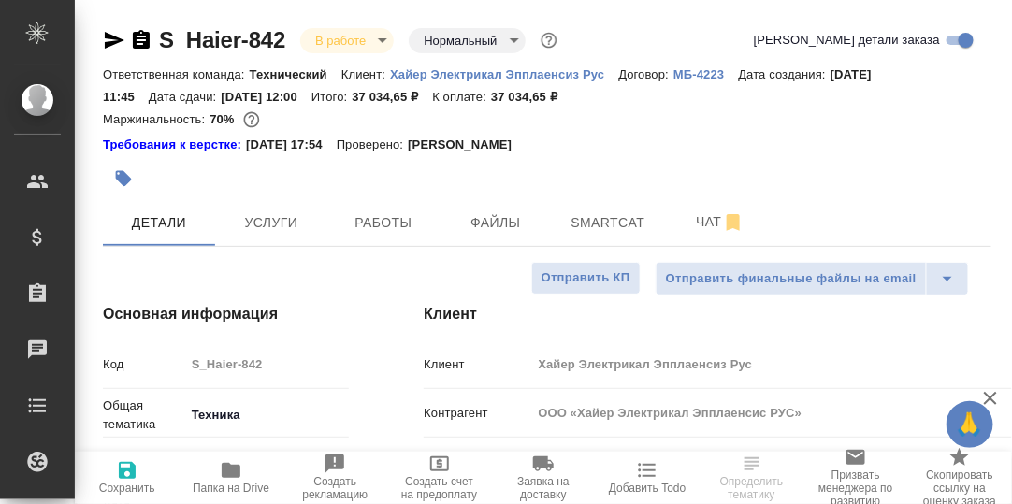
click at [235, 469] on icon "button" at bounding box center [231, 470] width 19 height 15
type textarea "x"
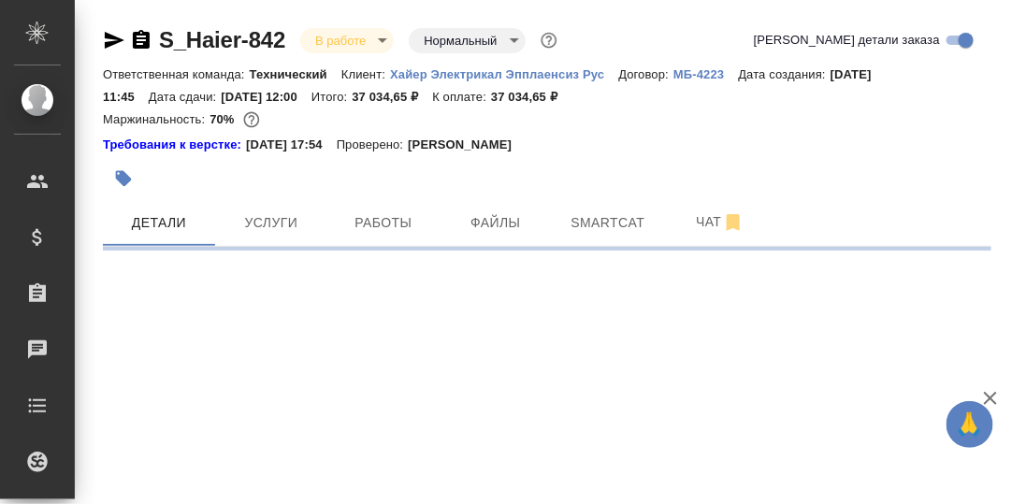
select select "RU"
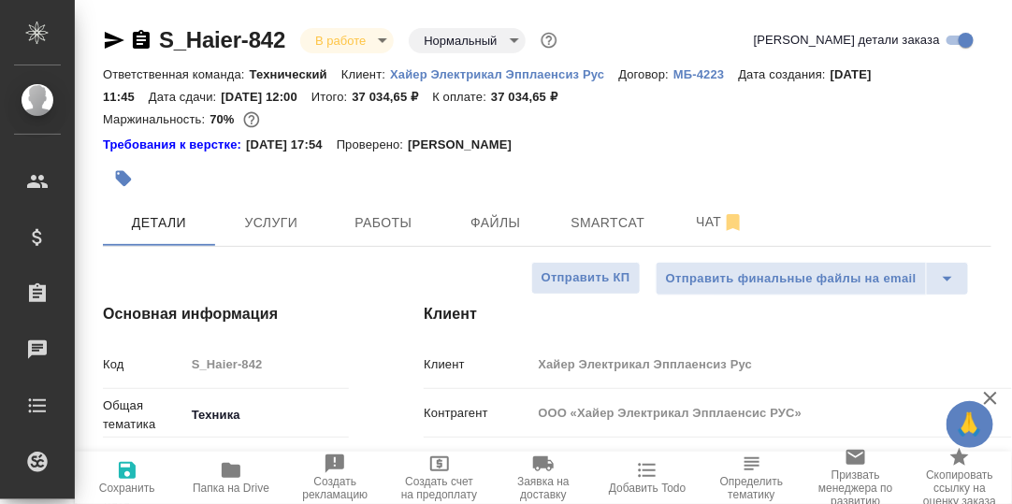
type textarea "x"
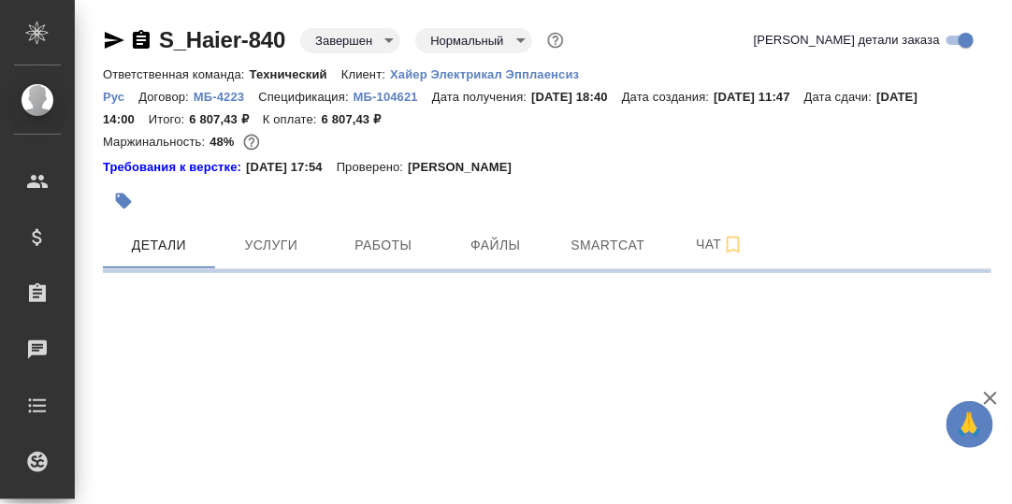
select select "RU"
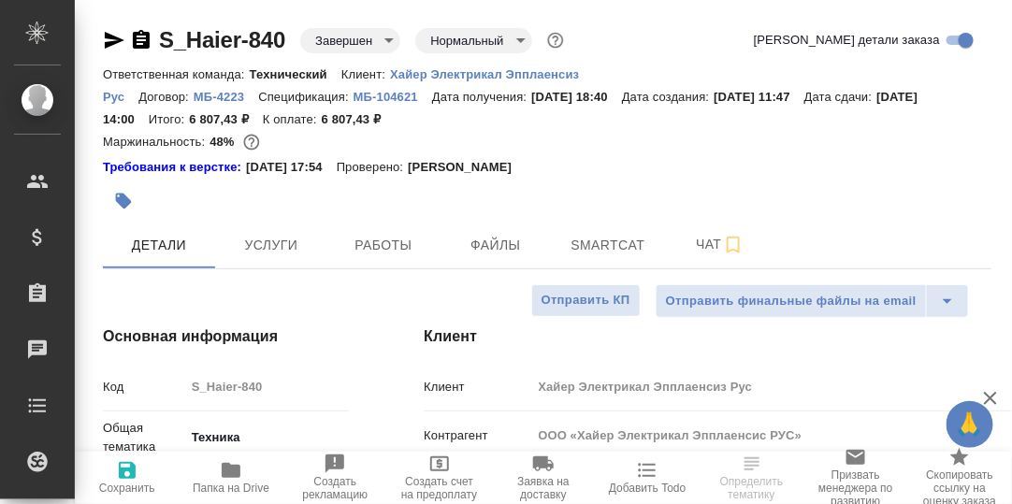
type textarea "x"
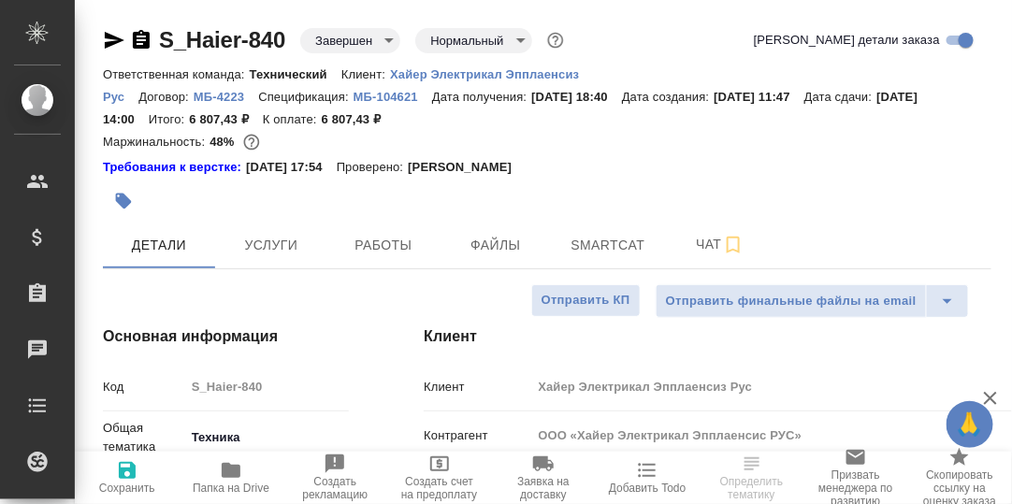
type textarea "x"
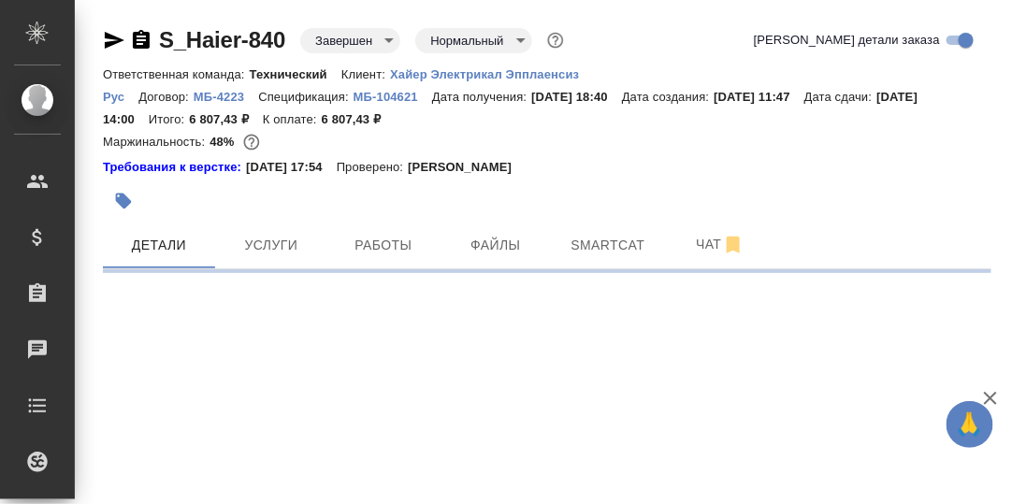
select select "RU"
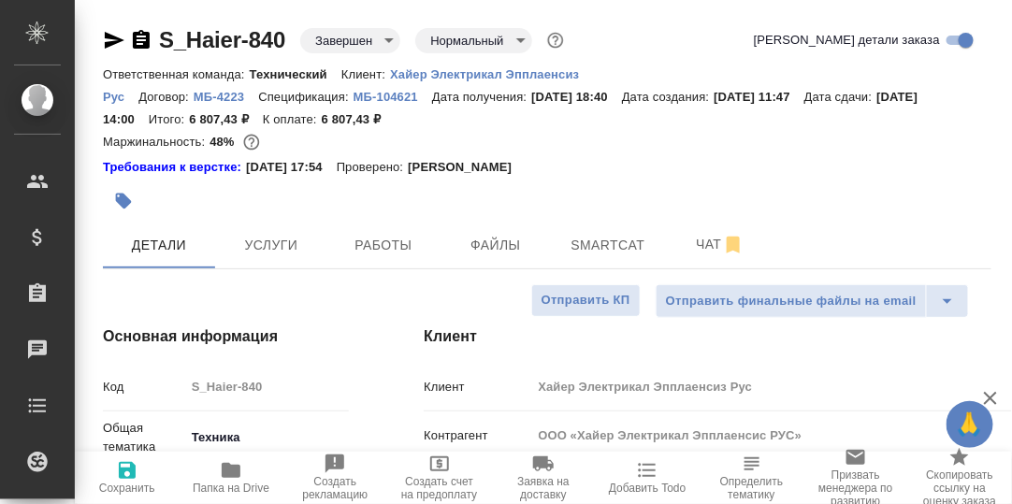
type textarea "x"
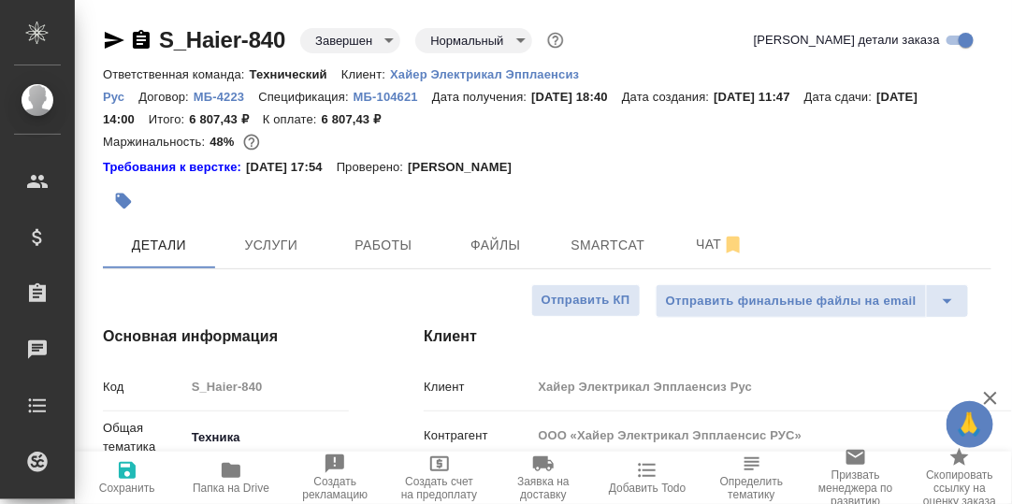
type textarea "x"
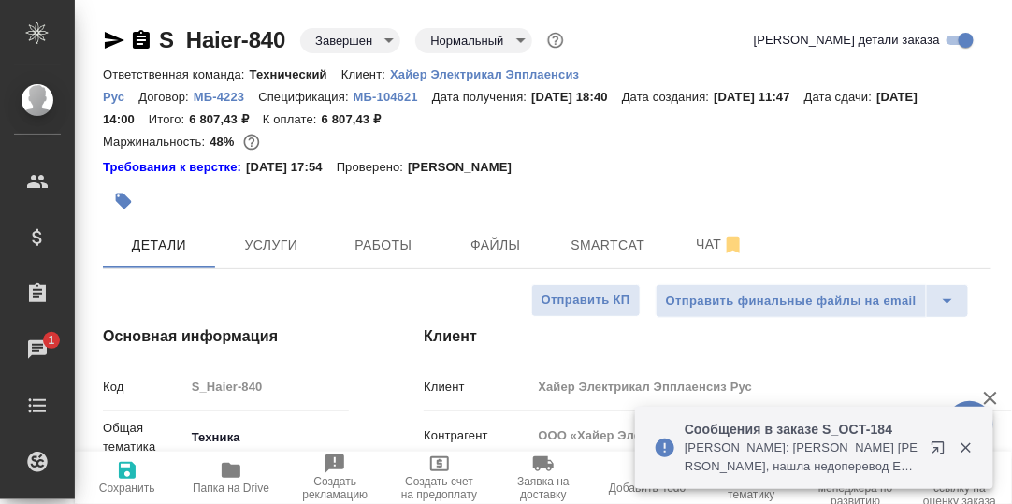
type textarea "x"
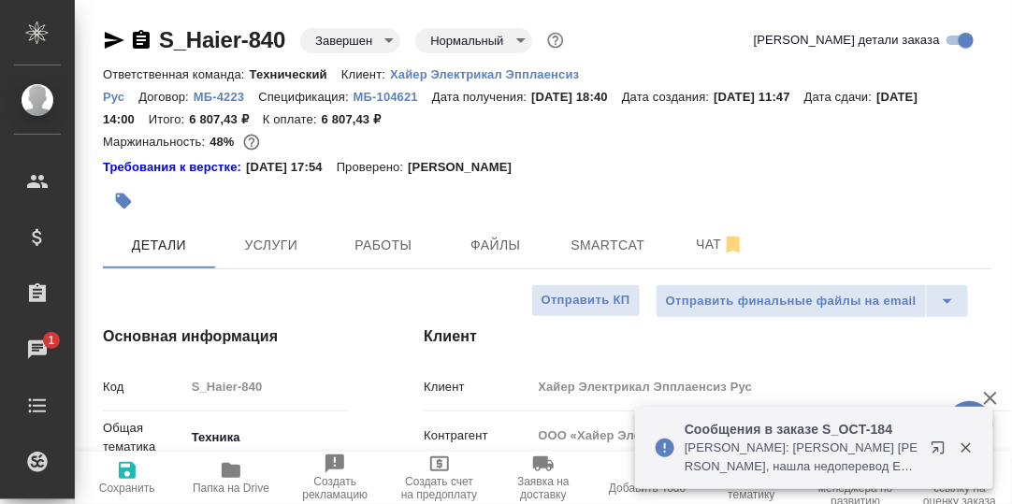
type textarea "x"
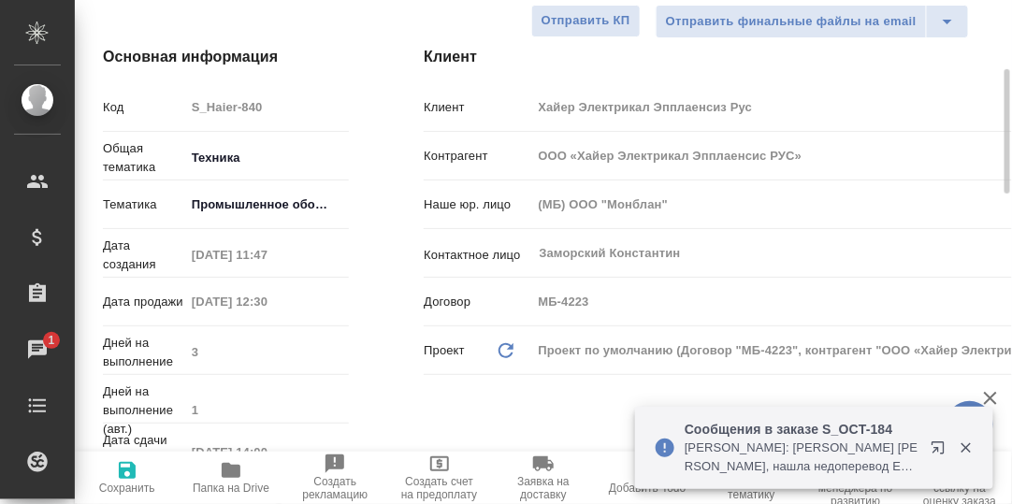
scroll to position [467, 0]
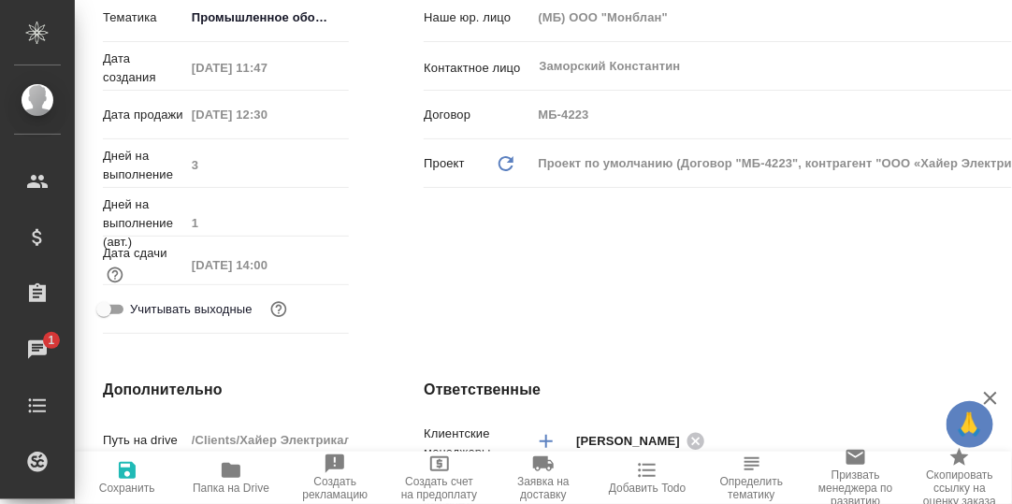
click at [229, 474] on icon "button" at bounding box center [231, 470] width 19 height 15
type textarea "x"
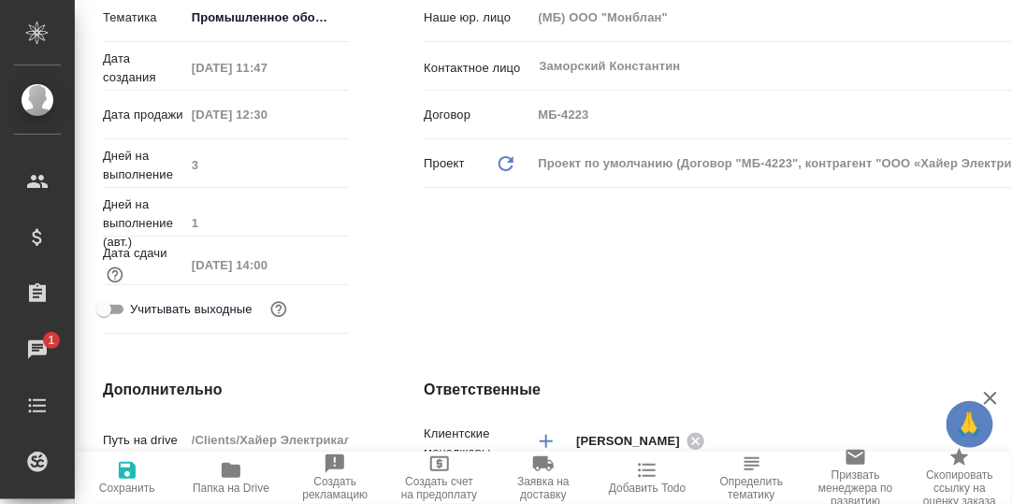
type textarea "x"
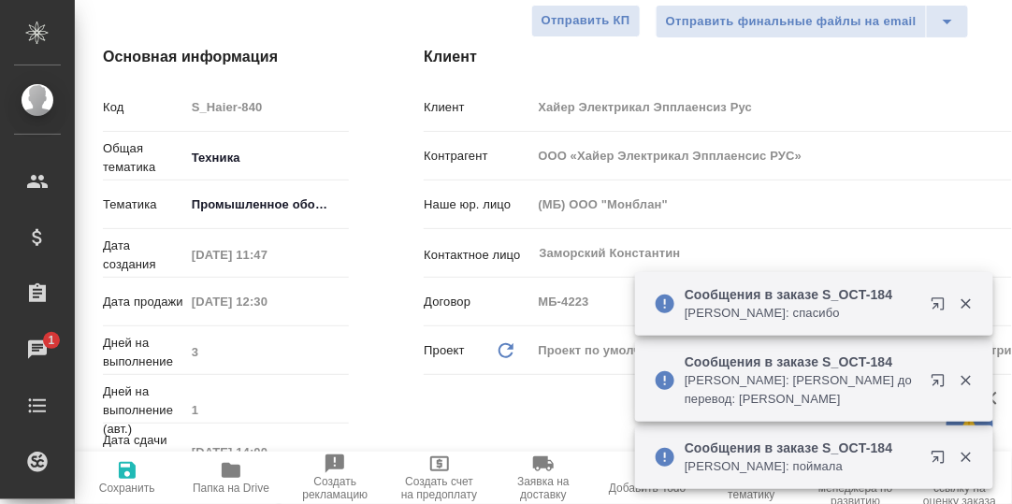
scroll to position [93, 0]
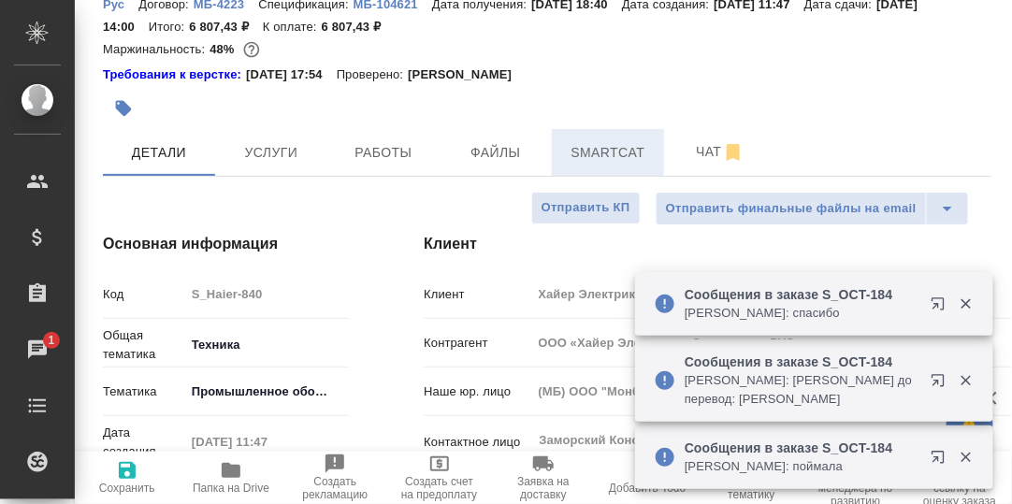
click at [597, 147] on span "Smartcat" at bounding box center [608, 152] width 90 height 23
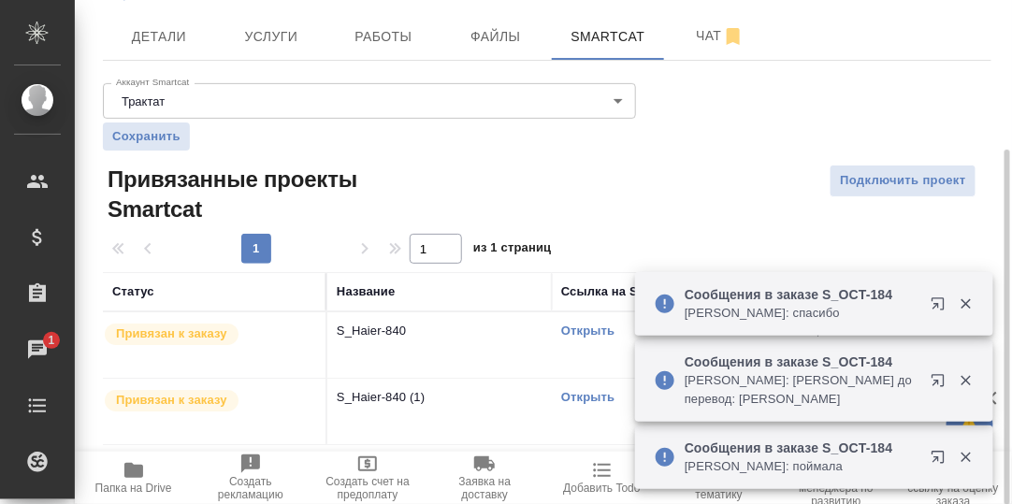
scroll to position [210, 0]
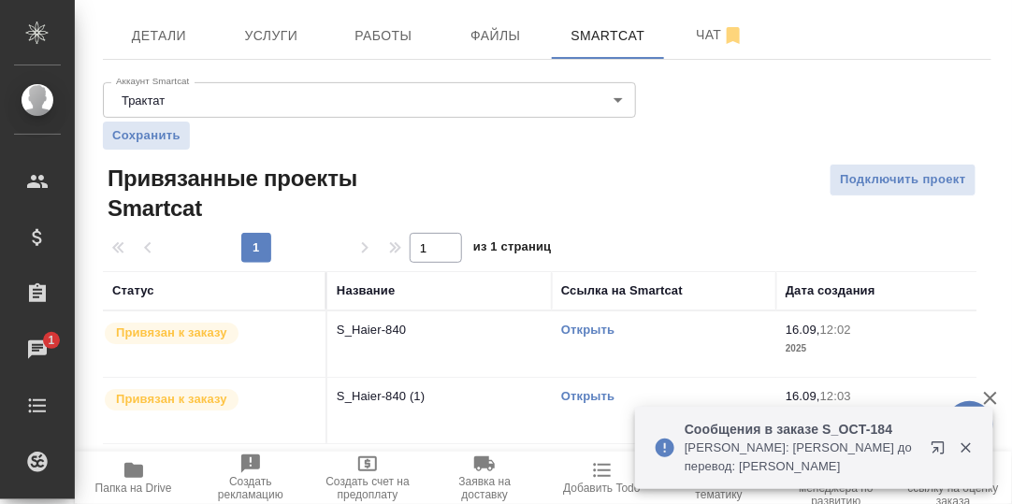
click at [586, 333] on link "Открыть" at bounding box center [587, 330] width 53 height 14
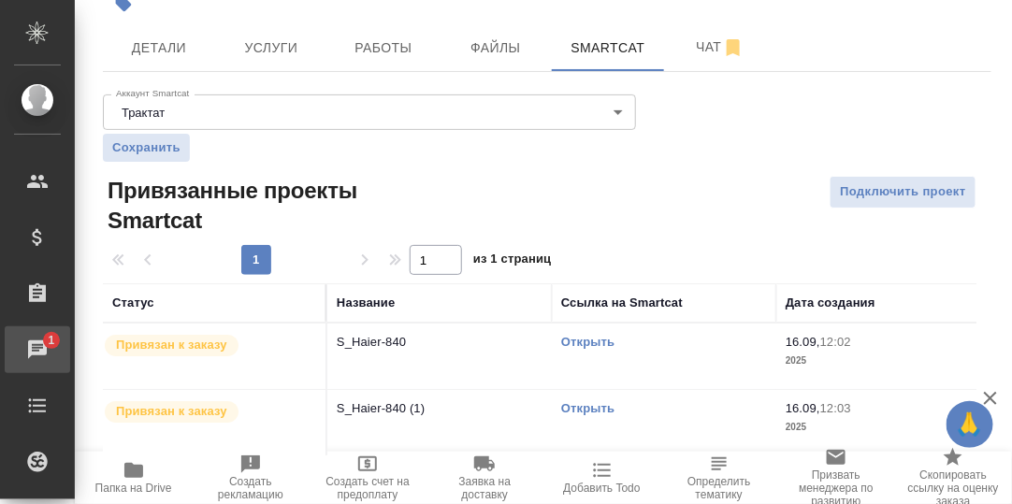
click at [37, 342] on div "Чаты" at bounding box center [14, 350] width 47 height 28
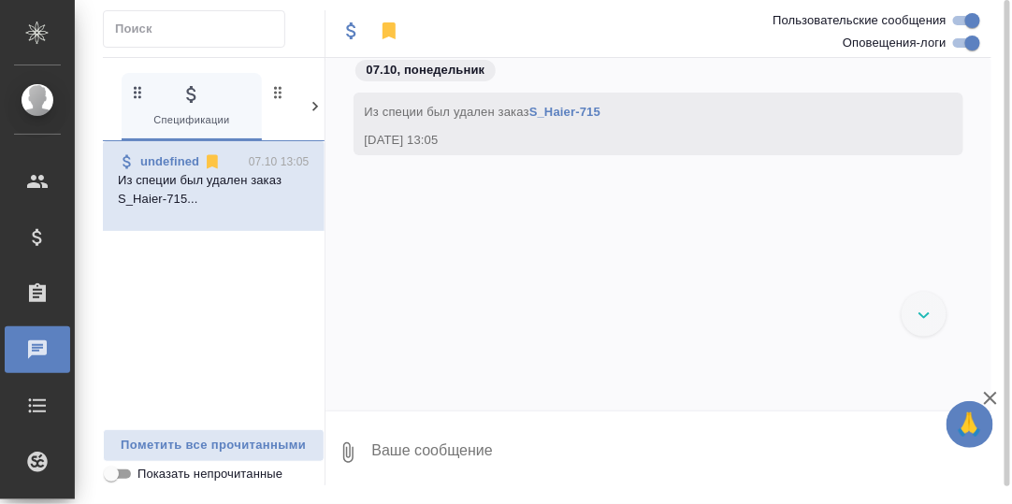
click at [316, 101] on icon at bounding box center [315, 106] width 19 height 19
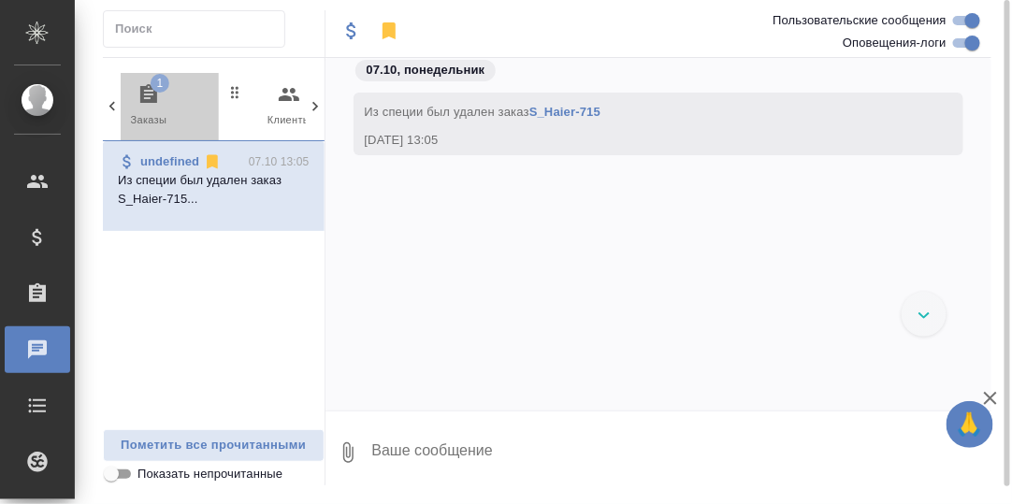
click at [146, 91] on icon "button" at bounding box center [148, 93] width 17 height 19
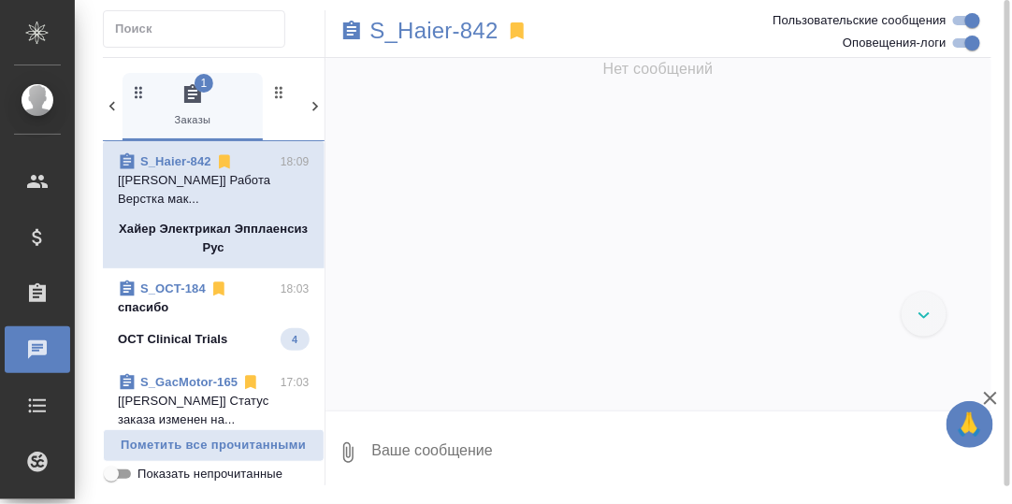
scroll to position [31236, 0]
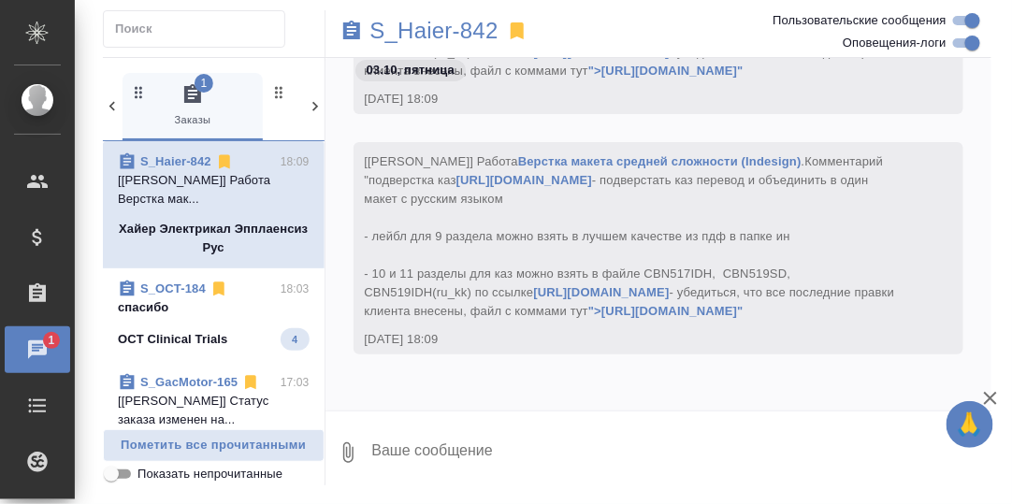
click at [176, 313] on p "спасибо" at bounding box center [214, 307] width 192 height 19
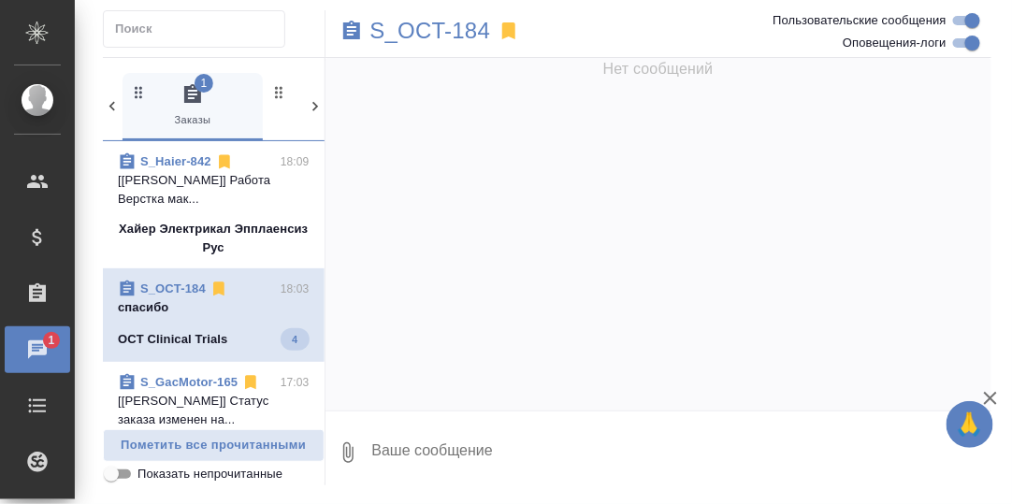
scroll to position [0, 0]
